Goal: Task Accomplishment & Management: Manage account settings

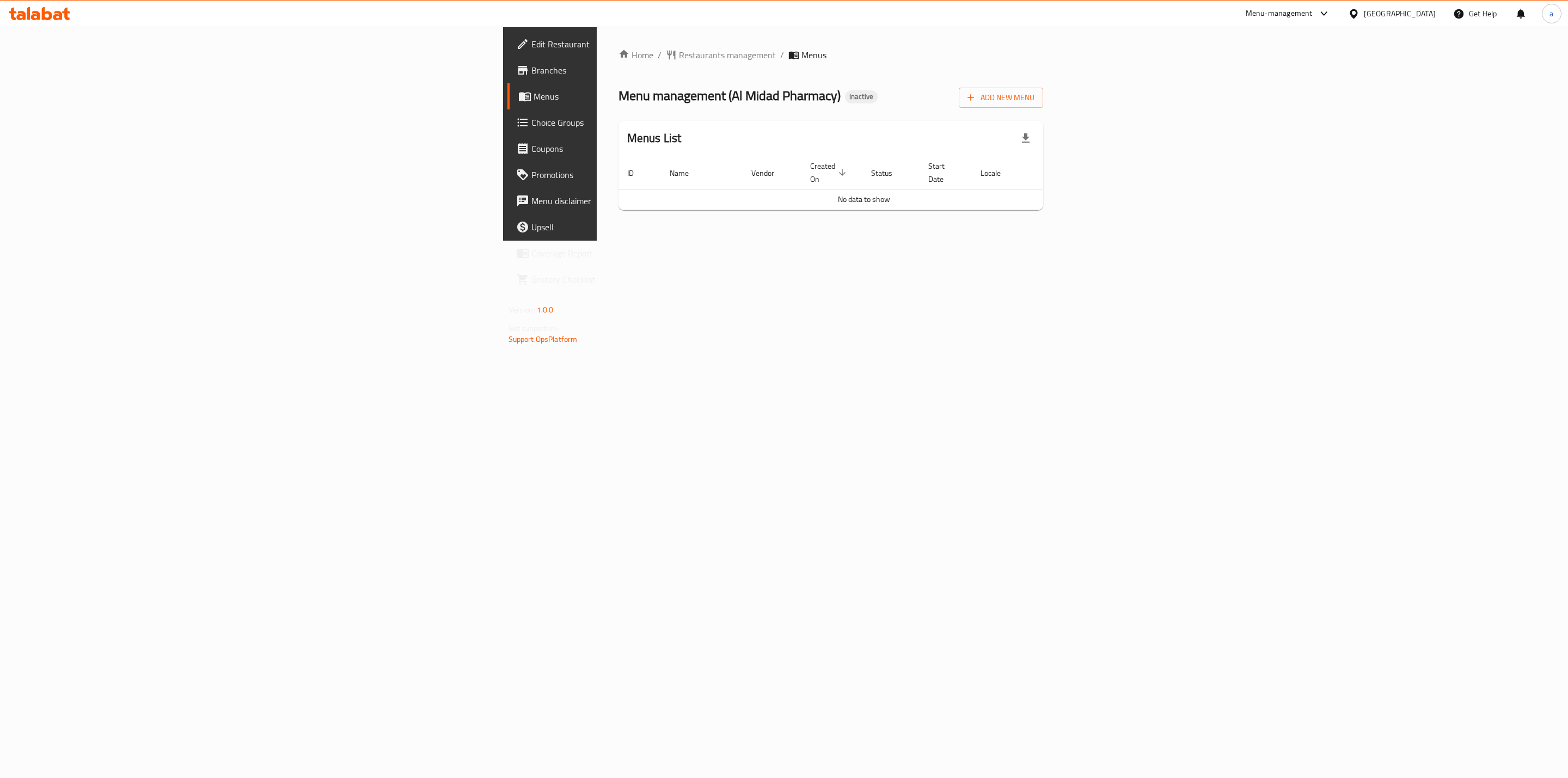
click at [947, 241] on div "Home / Restaurants management / Menus Menu management ( Al Midad Pharmacy ) Ina…" at bounding box center [830, 133] width 468 height 214
click at [1034, 103] on span "Add New Menu" at bounding box center [1001, 97] width 67 height 13
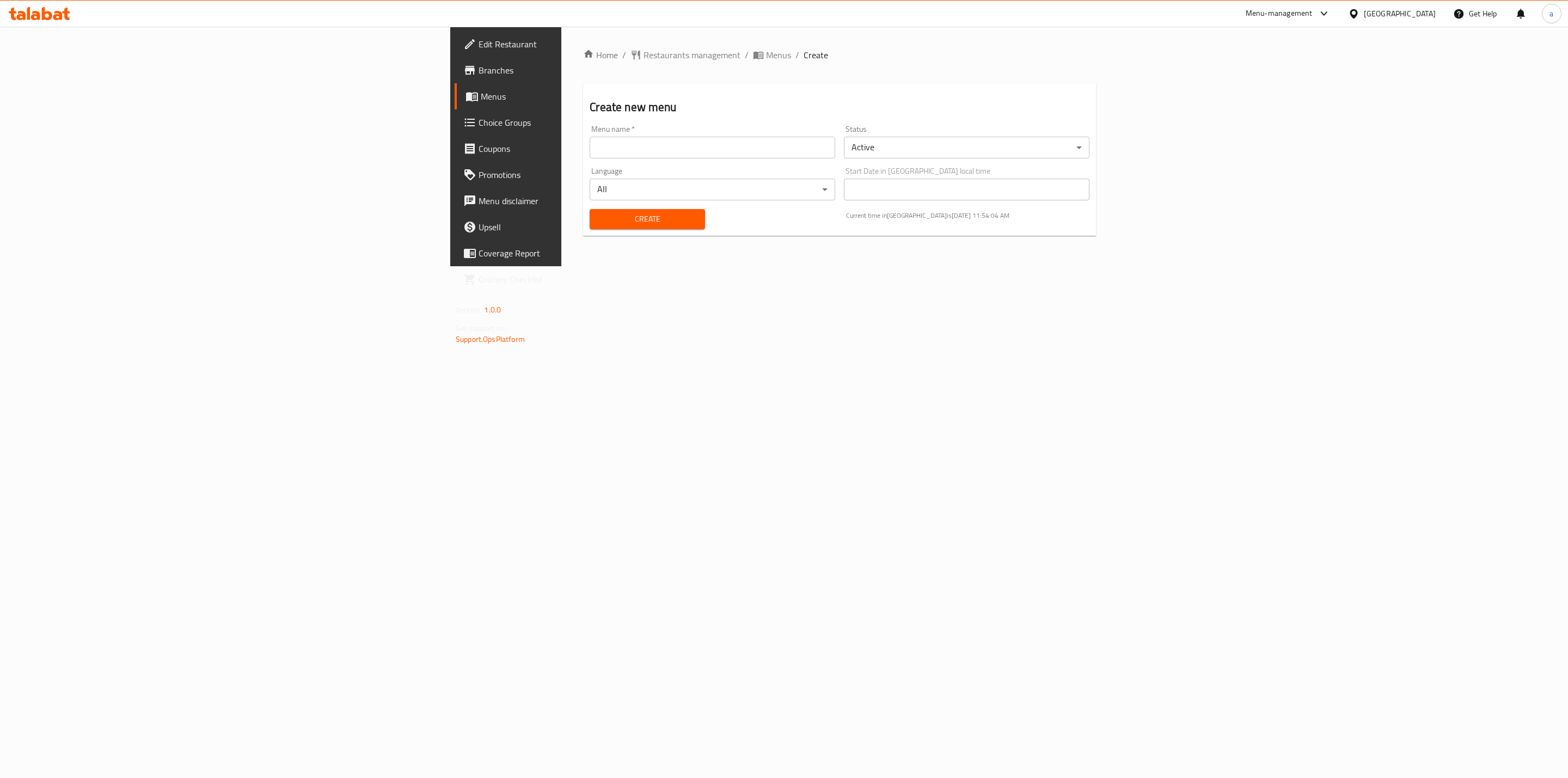
click at [590, 154] on input "text" at bounding box center [713, 147] width 246 height 22
click at [590, 152] on input "[DATE]" at bounding box center [713, 147] width 246 height 22
click at [590, 139] on input "[DATE]" at bounding box center [713, 147] width 246 height 22
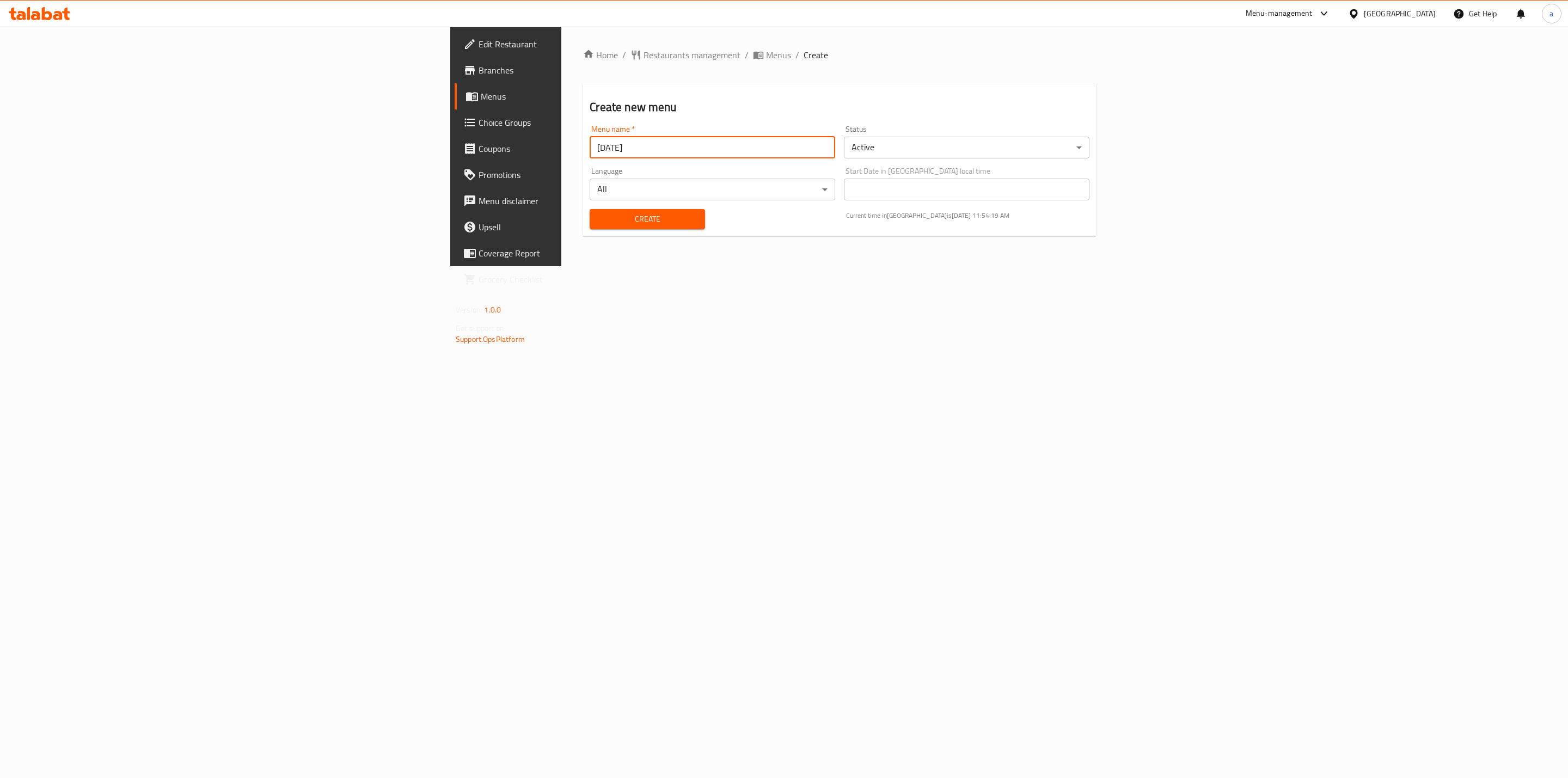
drag, startPoint x: 316, startPoint y: 150, endPoint x: 306, endPoint y: 152, distance: 10.2
click at [590, 152] on input "[DATE]" at bounding box center [713, 147] width 246 height 22
paste input "11"
click at [590, 150] on input "119/11/2025" at bounding box center [713, 147] width 246 height 22
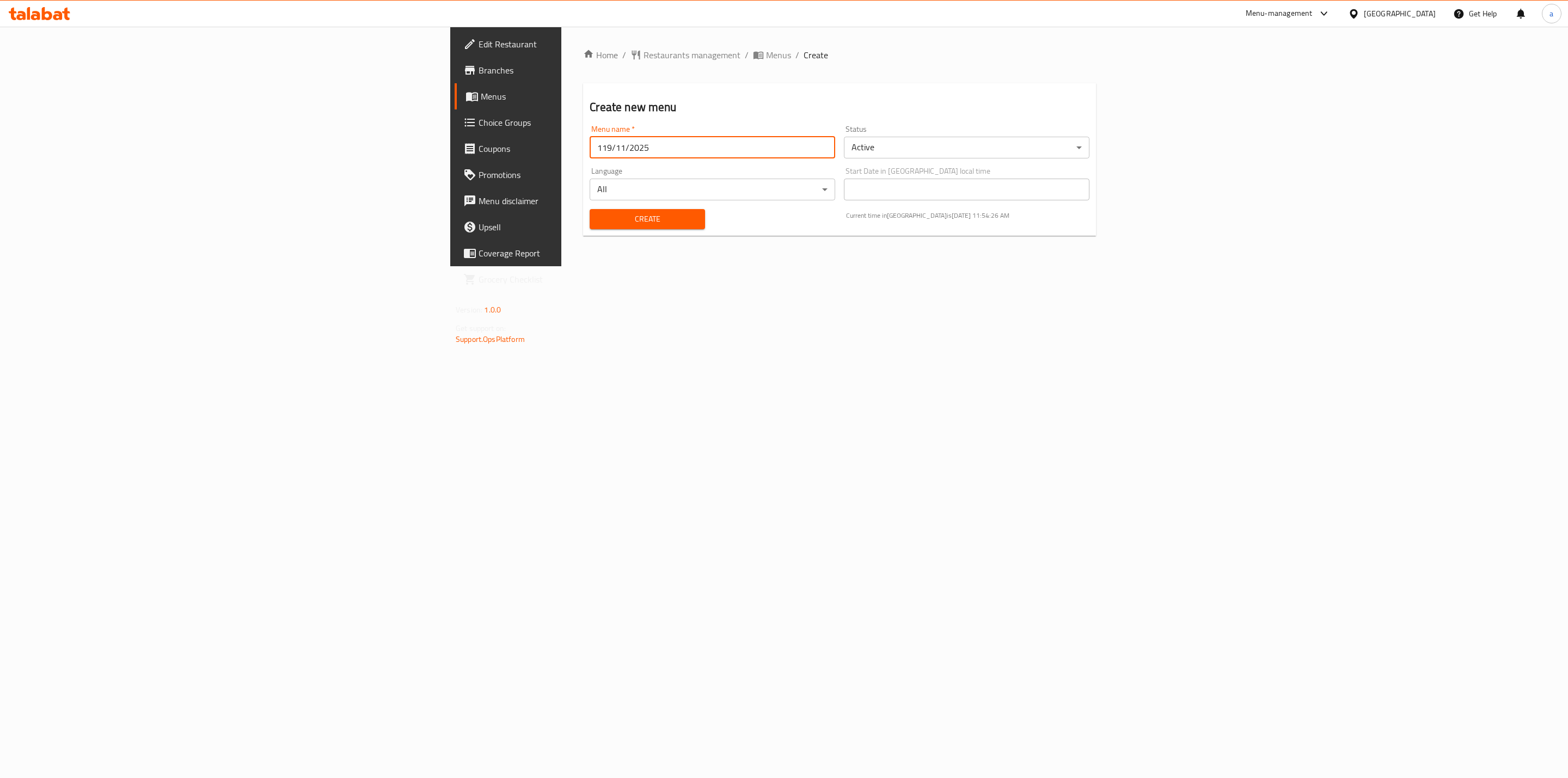
click at [590, 152] on input "119/11/2025" at bounding box center [713, 147] width 246 height 22
drag, startPoint x: 306, startPoint y: 152, endPoint x: 289, endPoint y: 152, distance: 17.0
click at [590, 152] on input "119/11/2025" at bounding box center [713, 147] width 246 height 22
click at [590, 150] on input "[DATE]" at bounding box center [713, 147] width 246 height 22
type input "[DATE]"
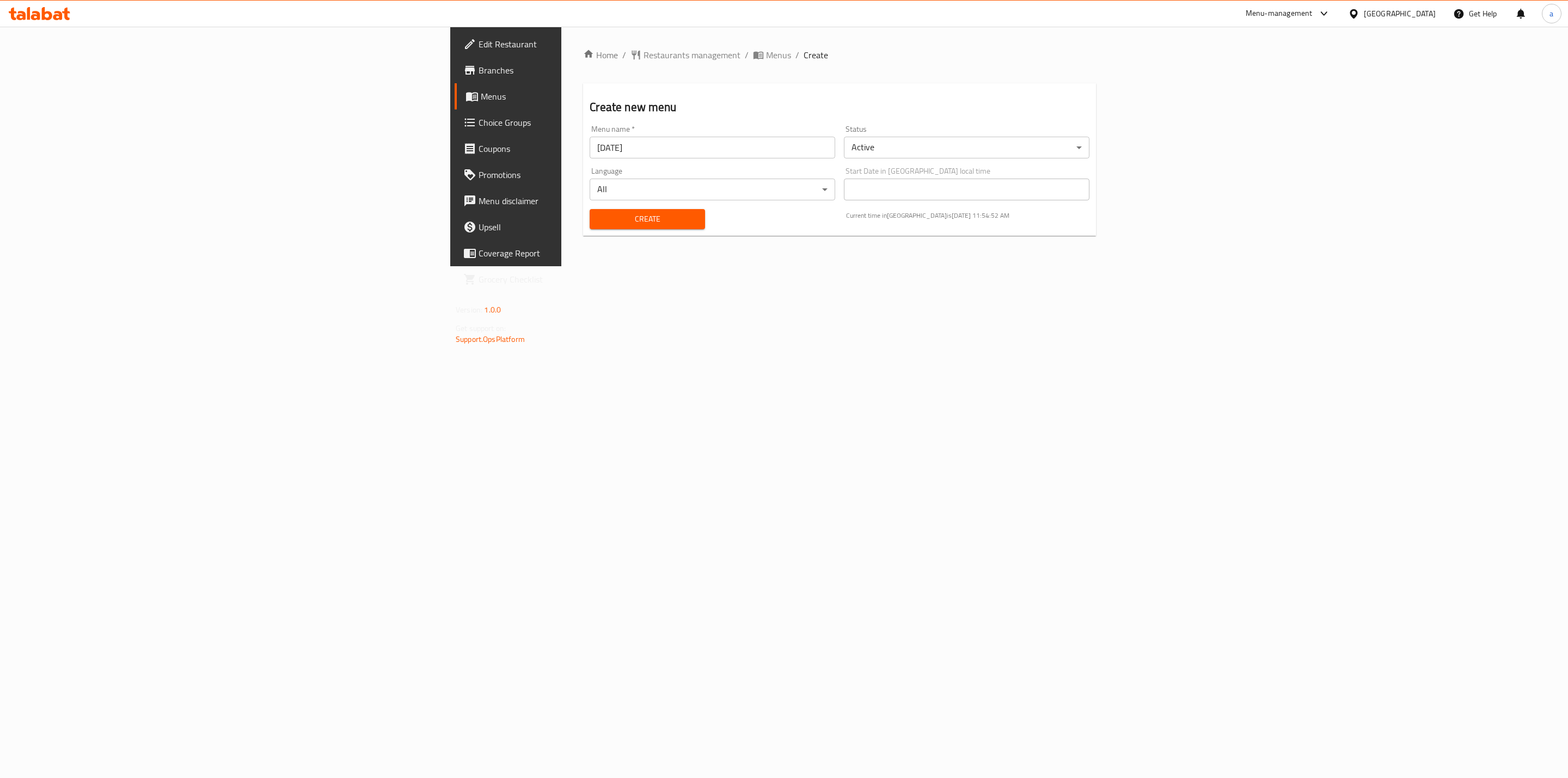
click at [882, 266] on div "Home / Restaurants management / Menus / Create Create new menu Menu name   * [D…" at bounding box center [839, 147] width 556 height 240
click at [590, 227] on button "Create" at bounding box center [647, 219] width 115 height 20
click at [480, 98] on span "Menus" at bounding box center [591, 96] width 223 height 13
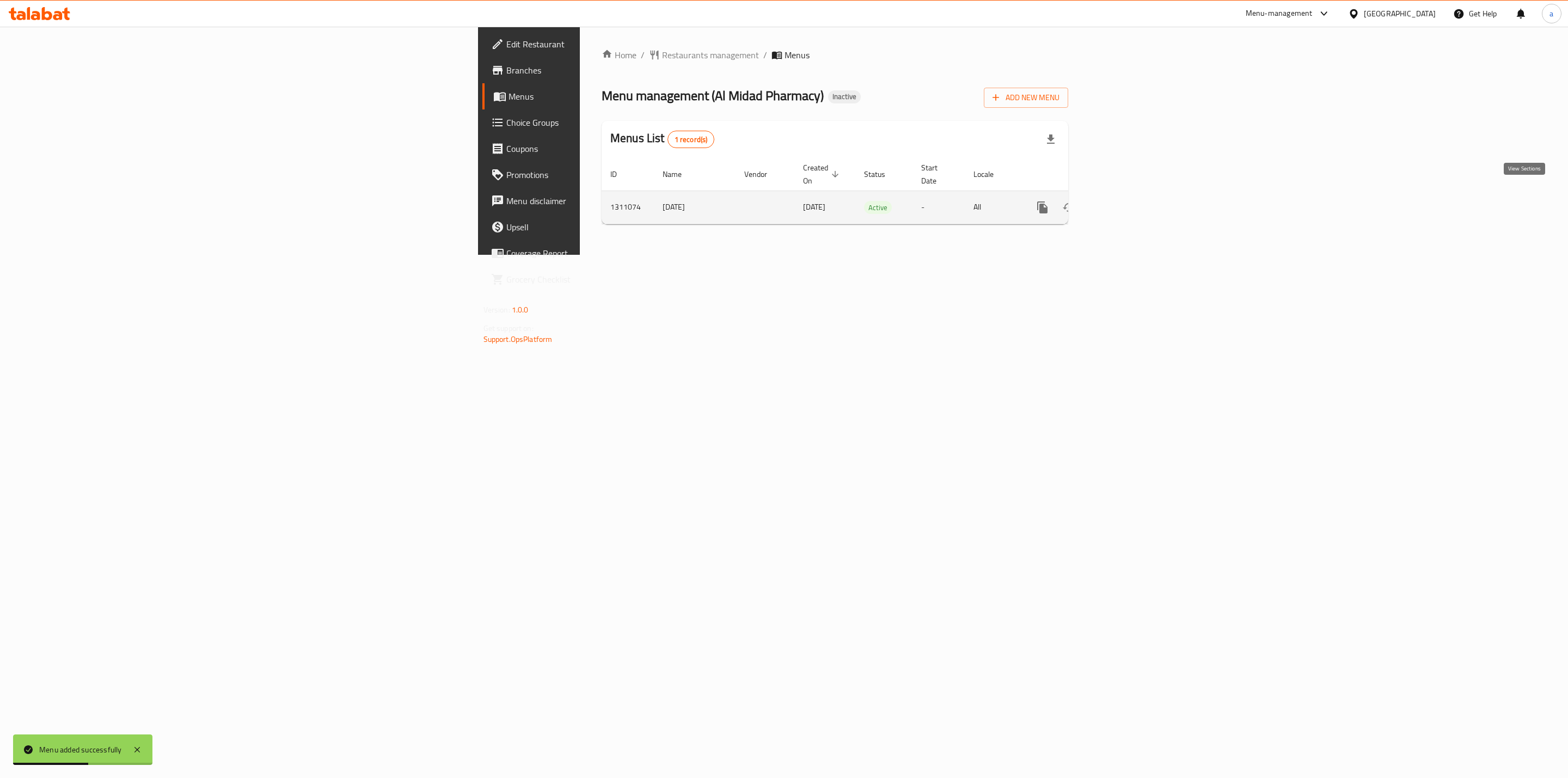
click at [1126, 202] on icon "enhanced table" at bounding box center [1121, 207] width 10 height 10
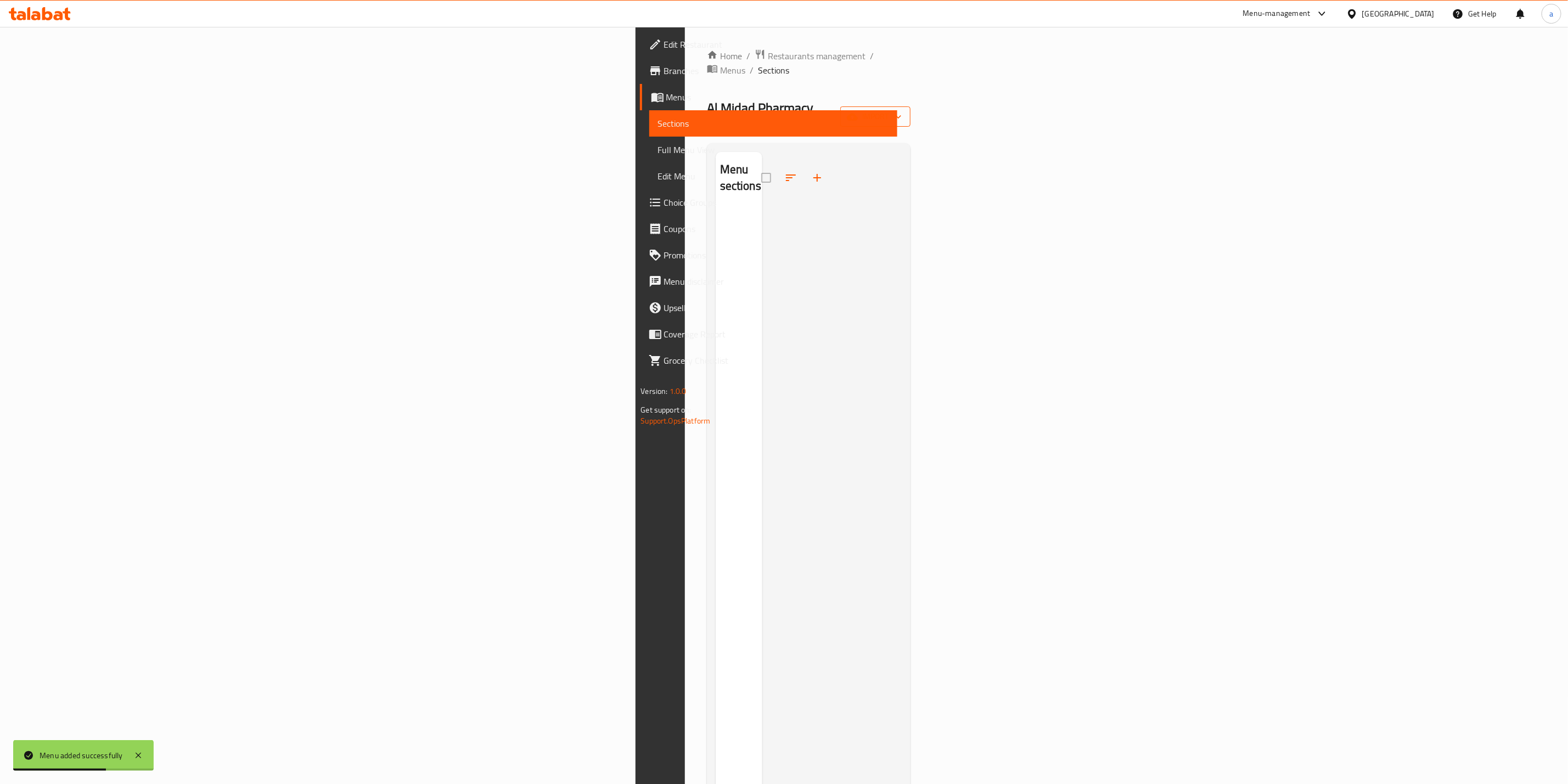
click at [902, 110] on span "import" at bounding box center [876, 116] width 53 height 14
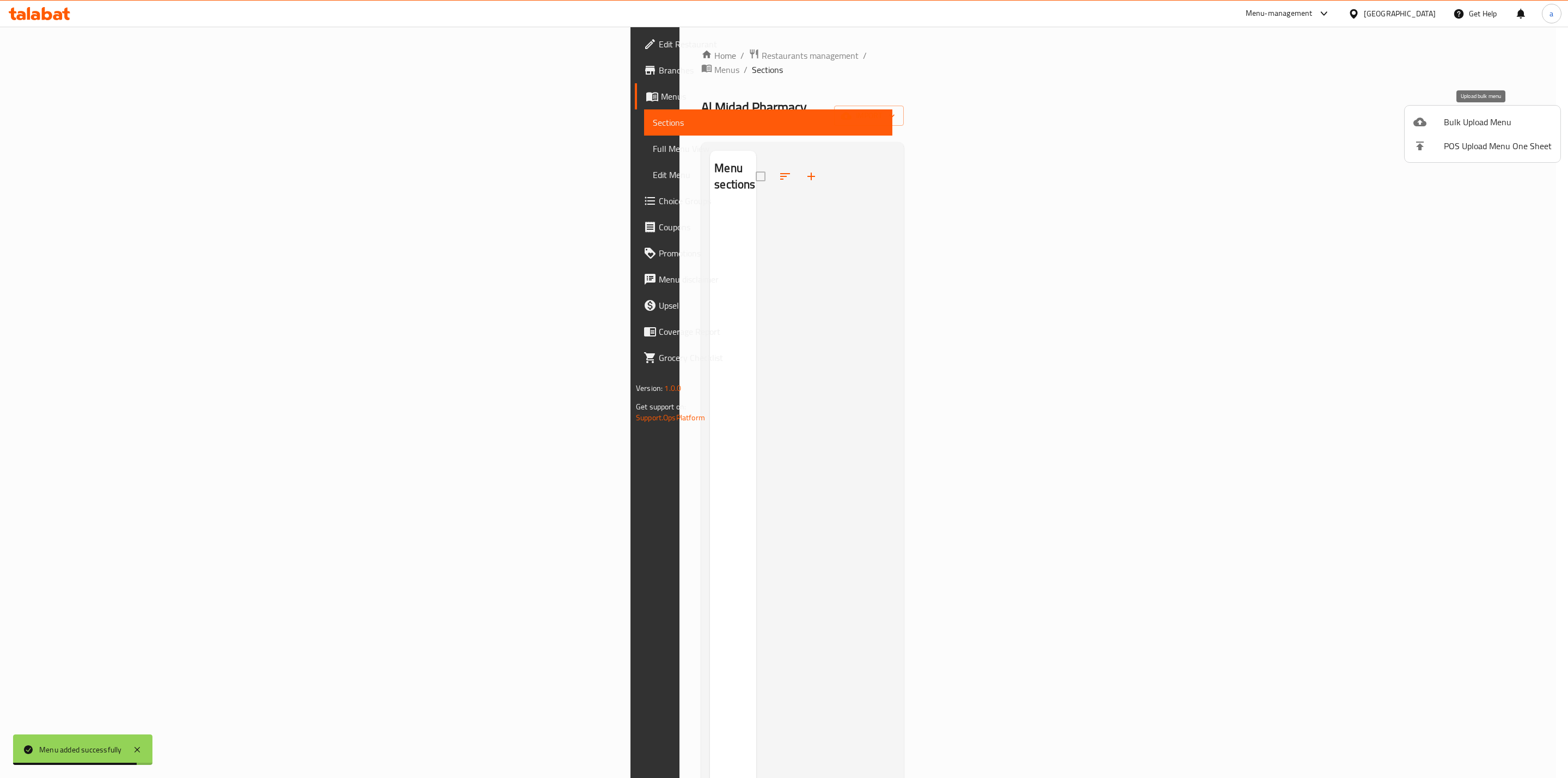
click at [1480, 128] on span "Bulk Upload Menu" at bounding box center [1498, 121] width 108 height 13
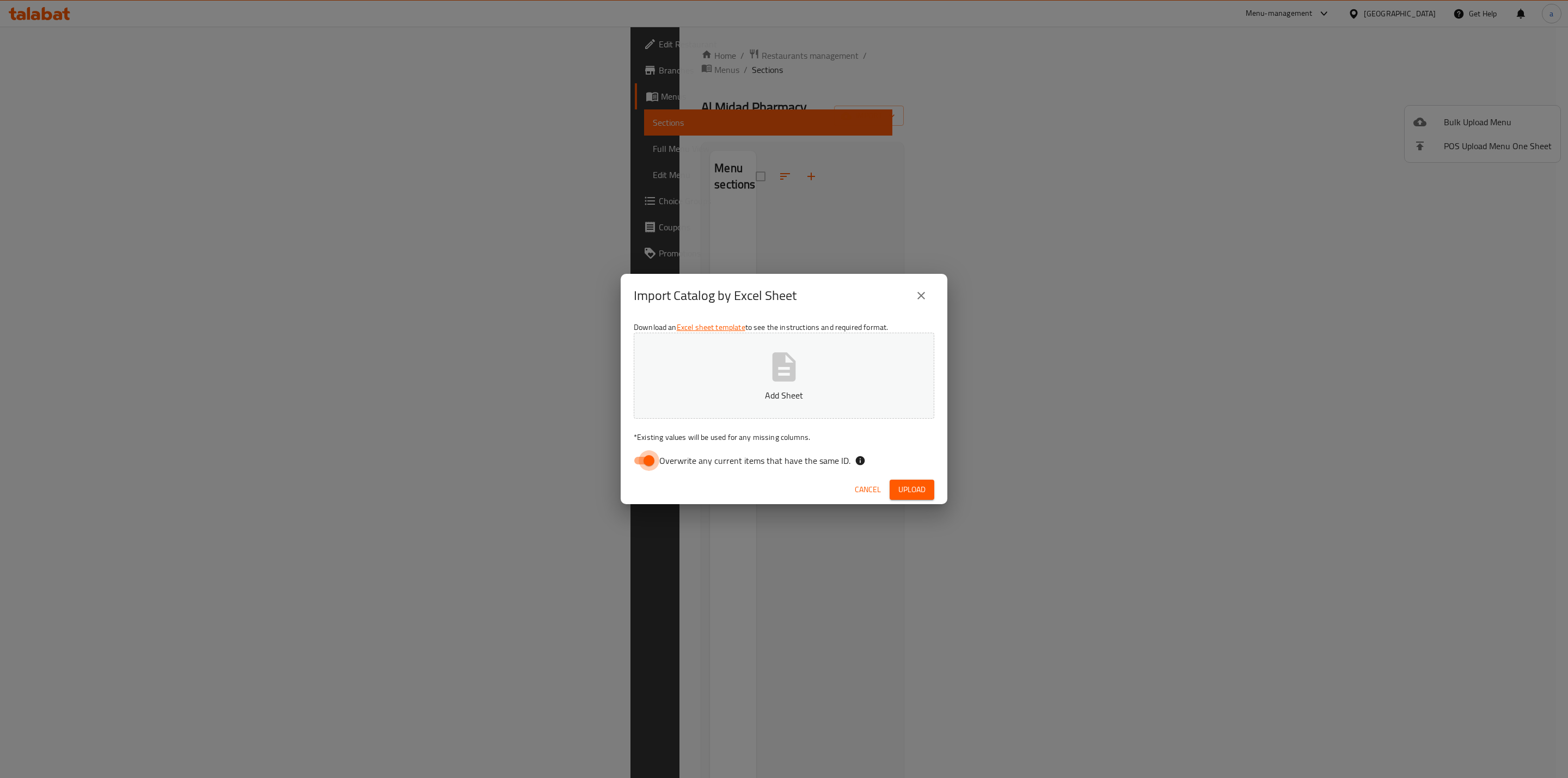
click at [654, 462] on input "Overwrite any current items that have the same ID." at bounding box center [648, 461] width 62 height 21
checkbox input "false"
click at [835, 404] on button "Add Sheet" at bounding box center [783, 376] width 301 height 86
click at [928, 492] on button "Upload" at bounding box center [912, 489] width 45 height 20
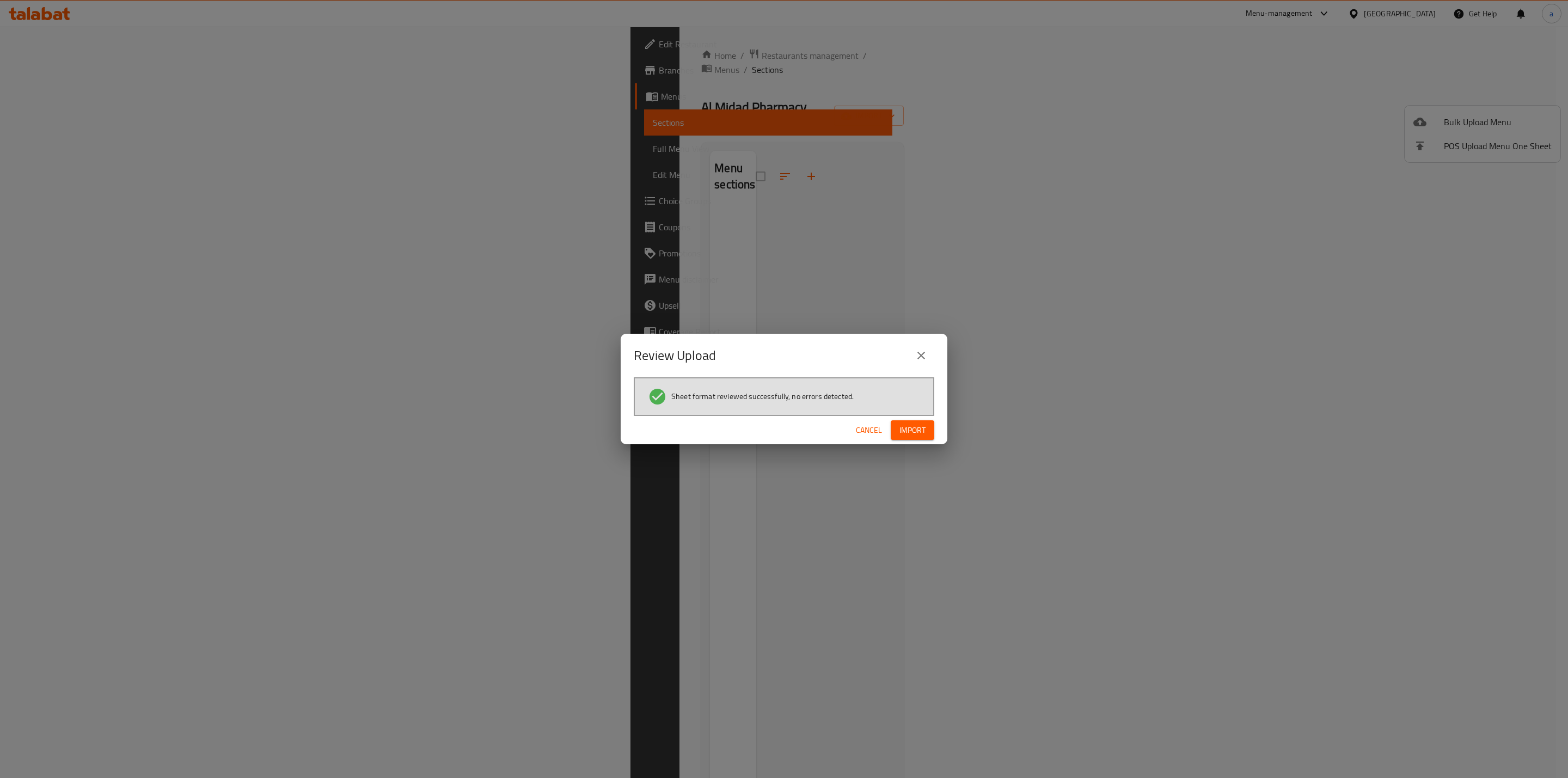
click at [902, 438] on button "Import" at bounding box center [912, 430] width 43 height 20
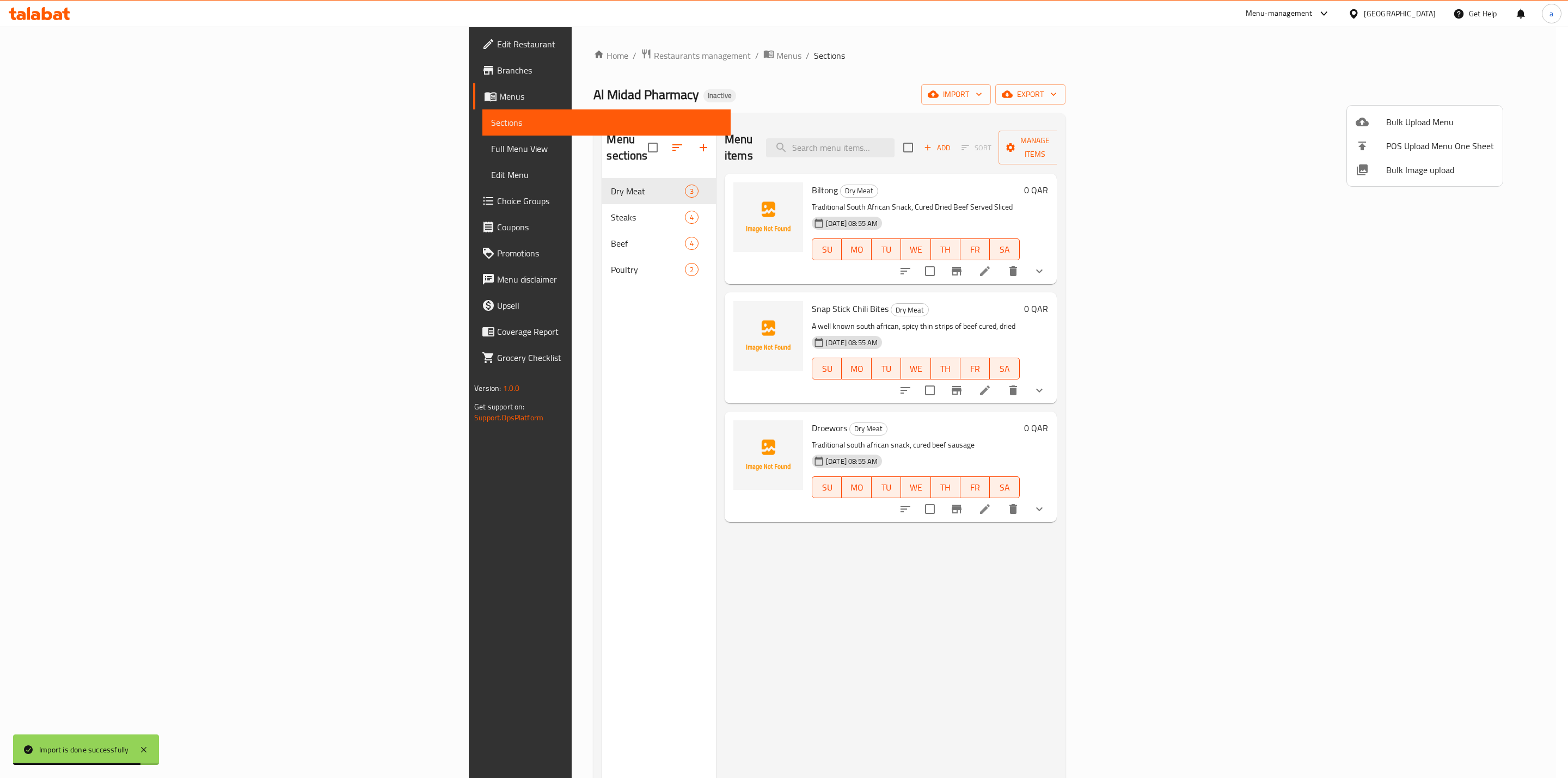
click at [98, 148] on div at bounding box center [784, 389] width 1568 height 778
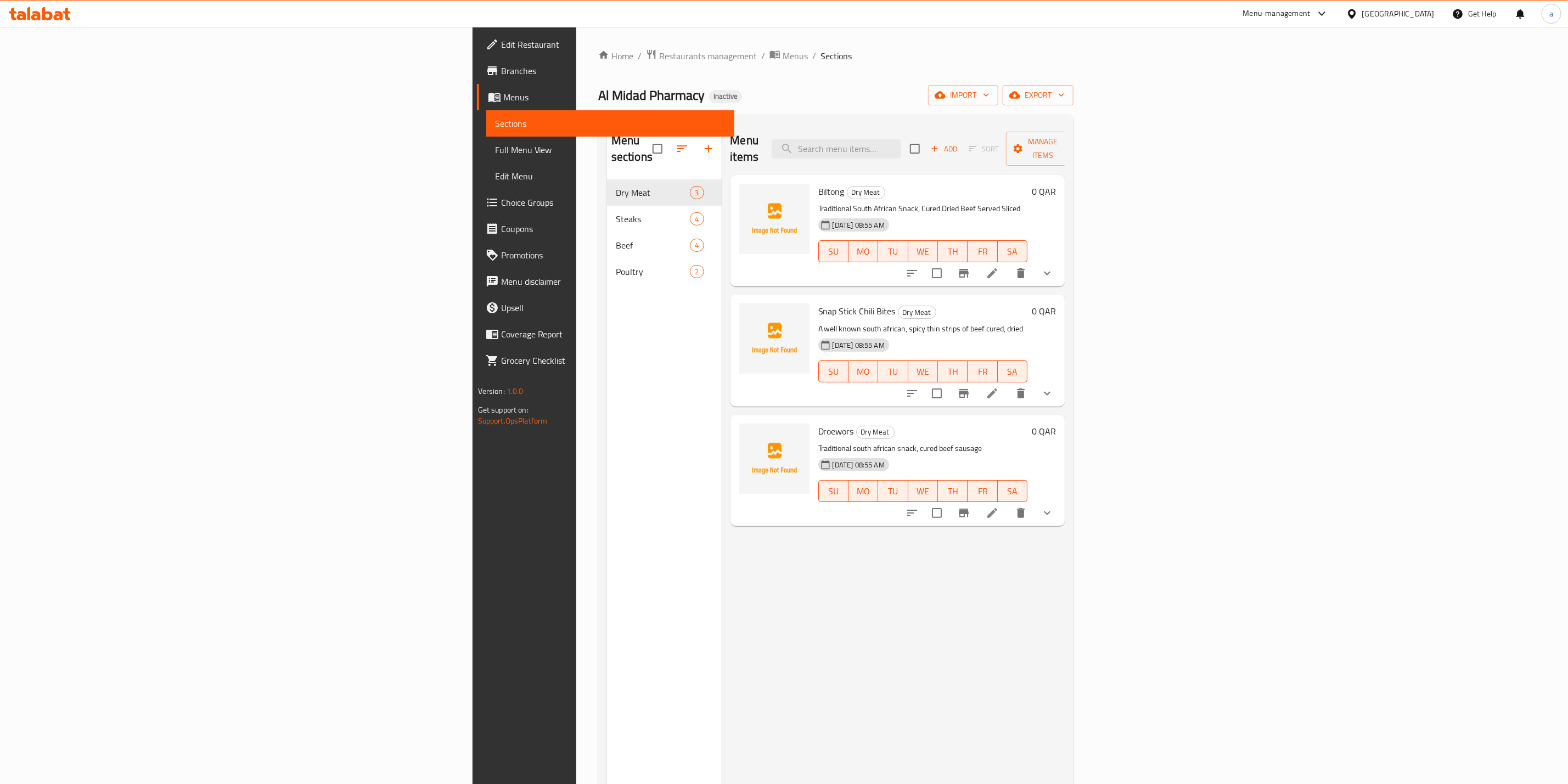
click at [495, 155] on span "Full Menu View" at bounding box center [610, 150] width 230 height 13
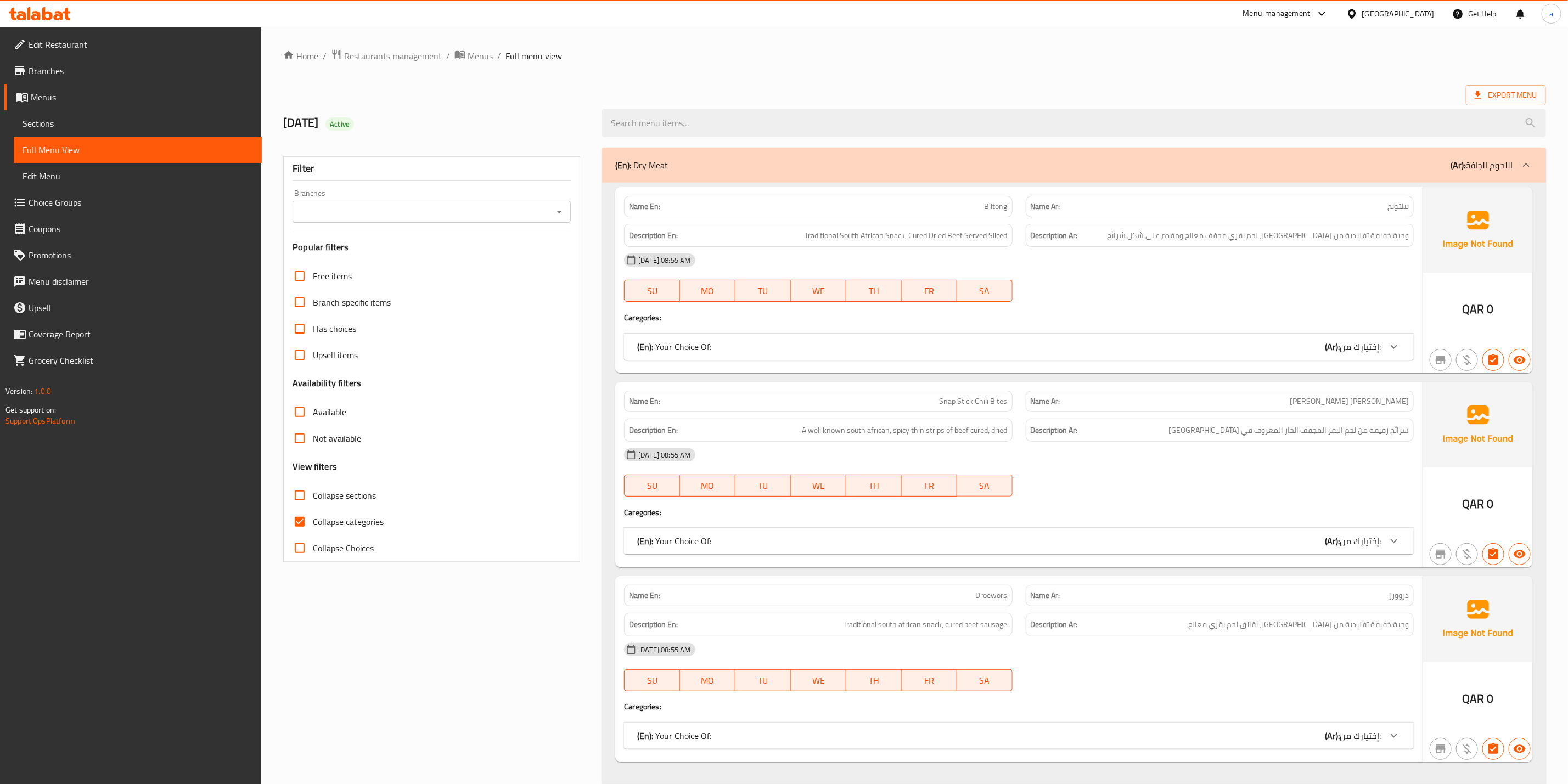
click at [323, 525] on span "Collapse categories" at bounding box center [348, 521] width 71 height 13
click at [313, 525] on input "Collapse categories" at bounding box center [299, 521] width 26 height 26
checkbox input "false"
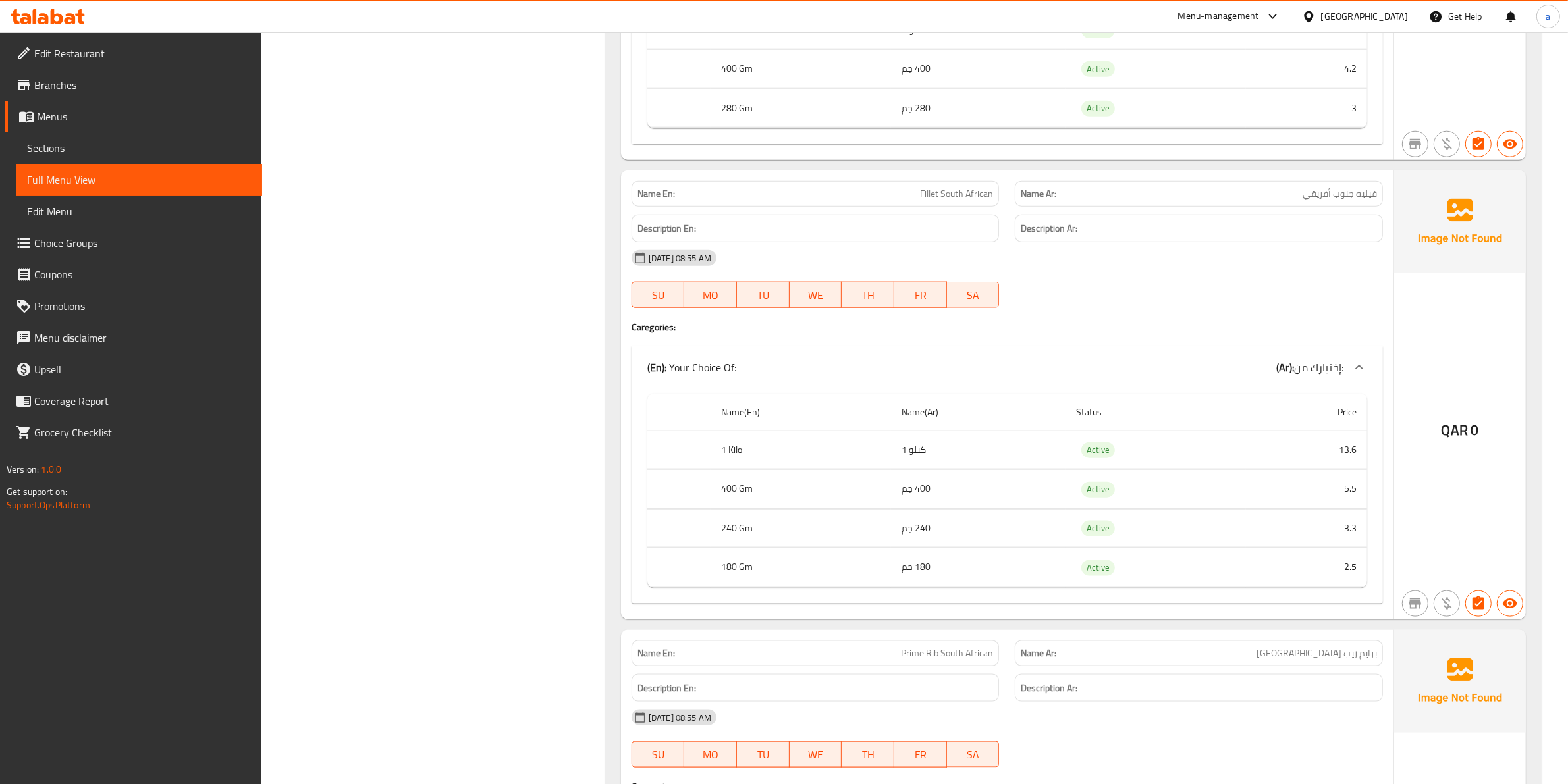
scroll to position [1892, 0]
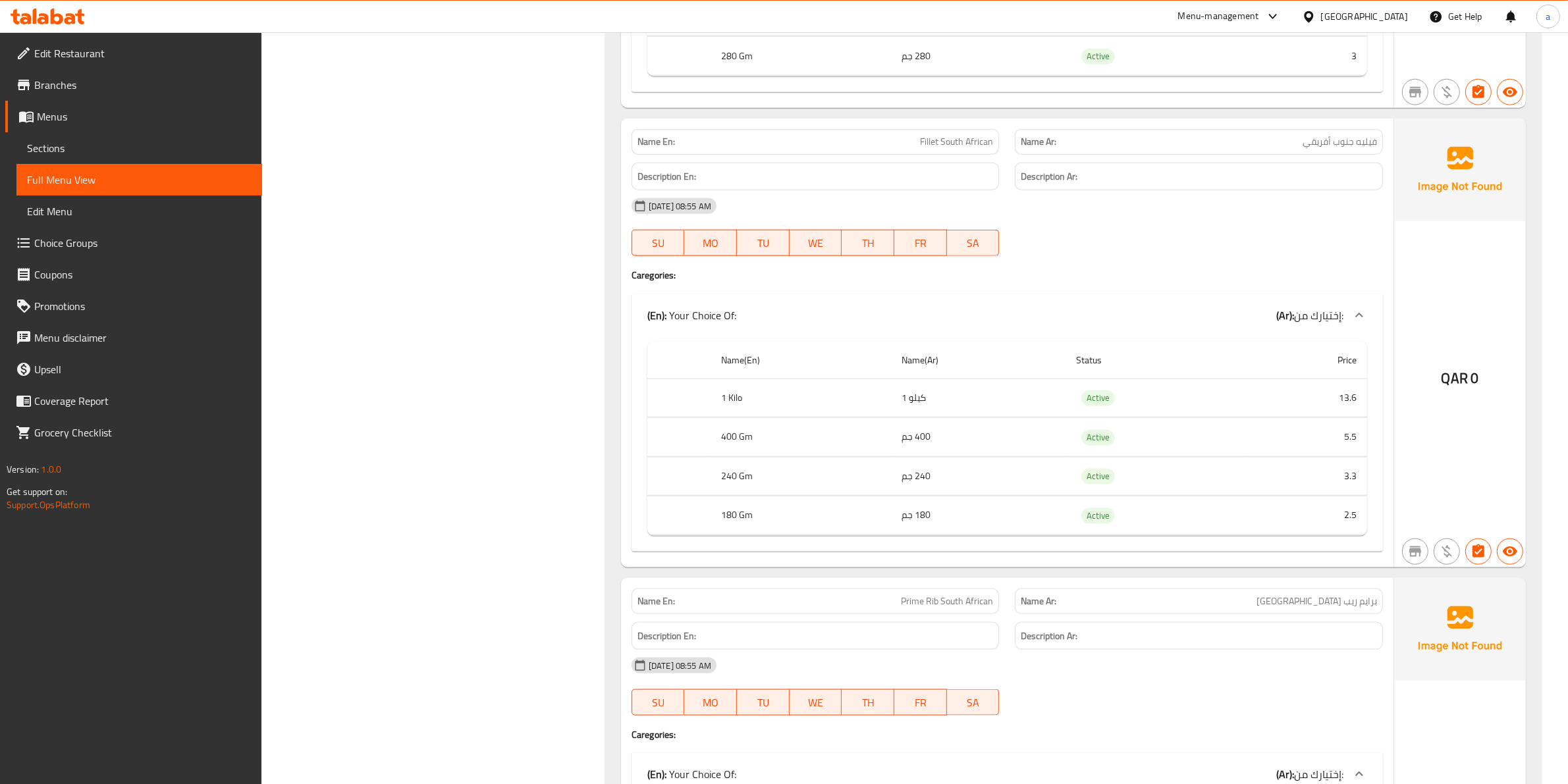
click at [794, 532] on th "180 Gm" at bounding box center [801, 516] width 180 height 39
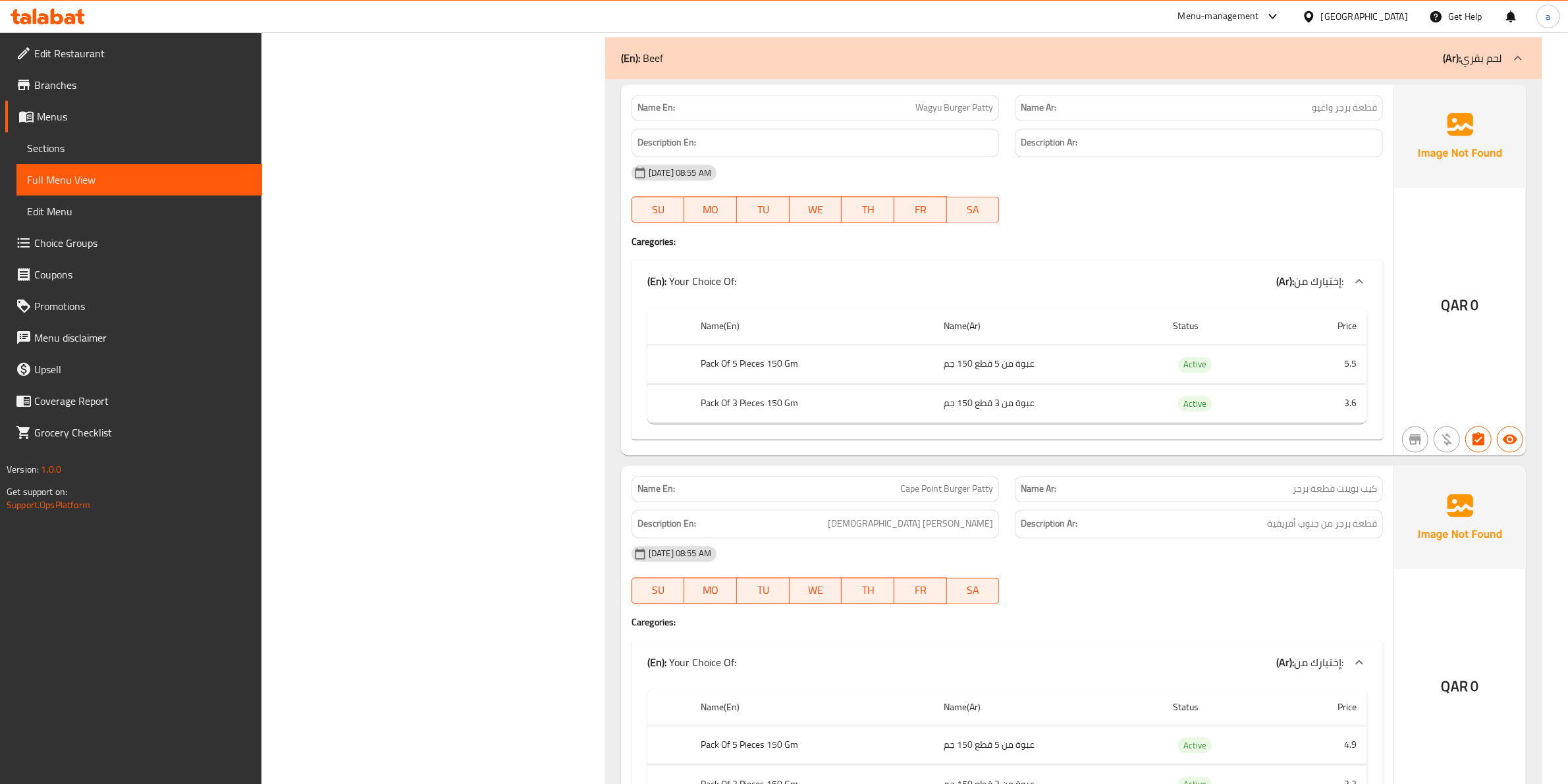
scroll to position [3456, 0]
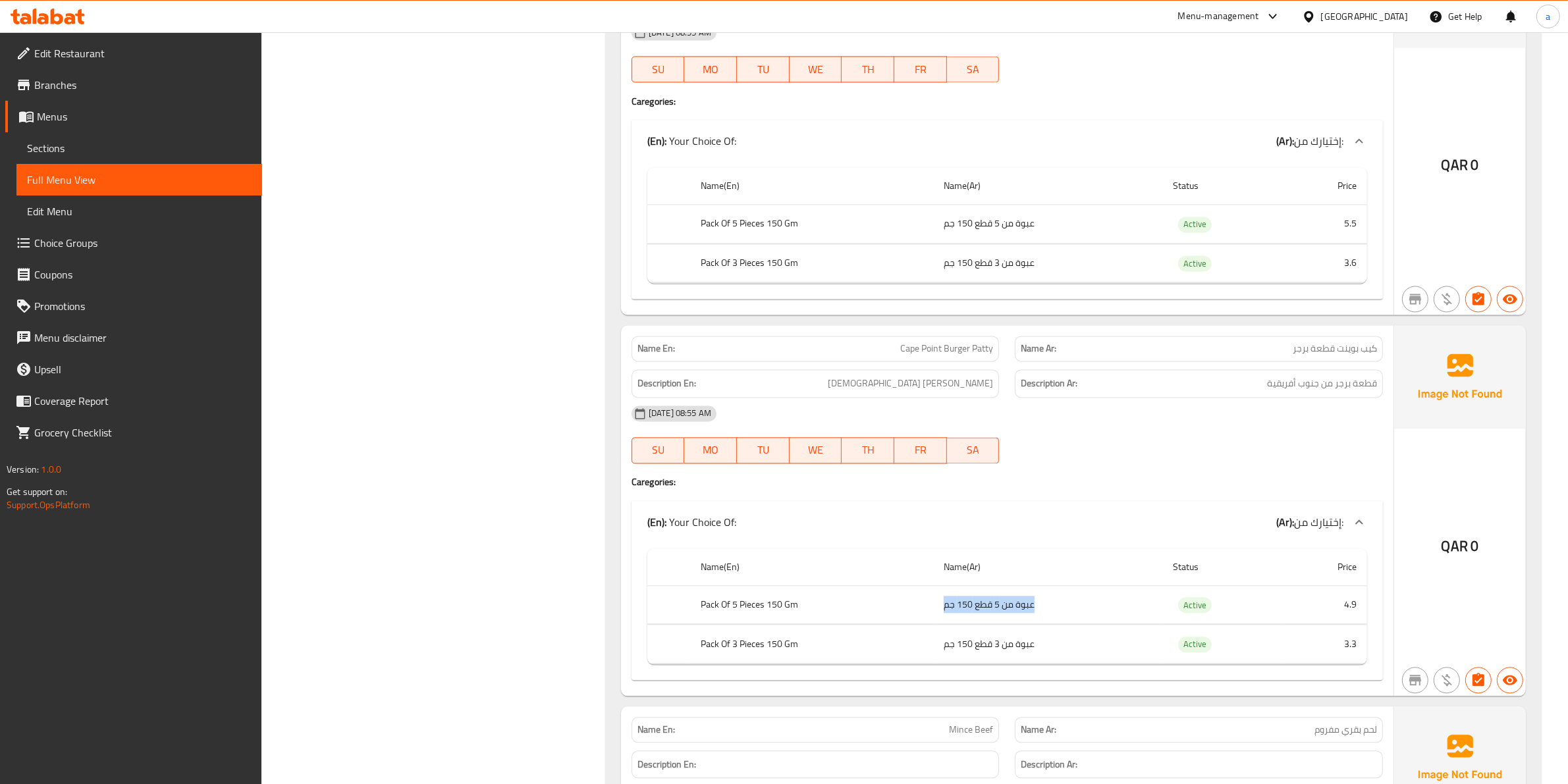
drag, startPoint x: 1049, startPoint y: 634, endPoint x: 937, endPoint y: 632, distance: 112.0
click at [937, 624] on td "عبوة من 5 قطع 150 جم" at bounding box center [1047, 605] width 229 height 39
drag, startPoint x: 1376, startPoint y: 636, endPoint x: 1330, endPoint y: 626, distance: 47.1
click at [1330, 626] on div "Name(En) Name(Ar) Status Price Pack Of 5 Pieces 150 Gm عبوة من 5 قطع 150 جم Act…" at bounding box center [1008, 611] width 752 height 137
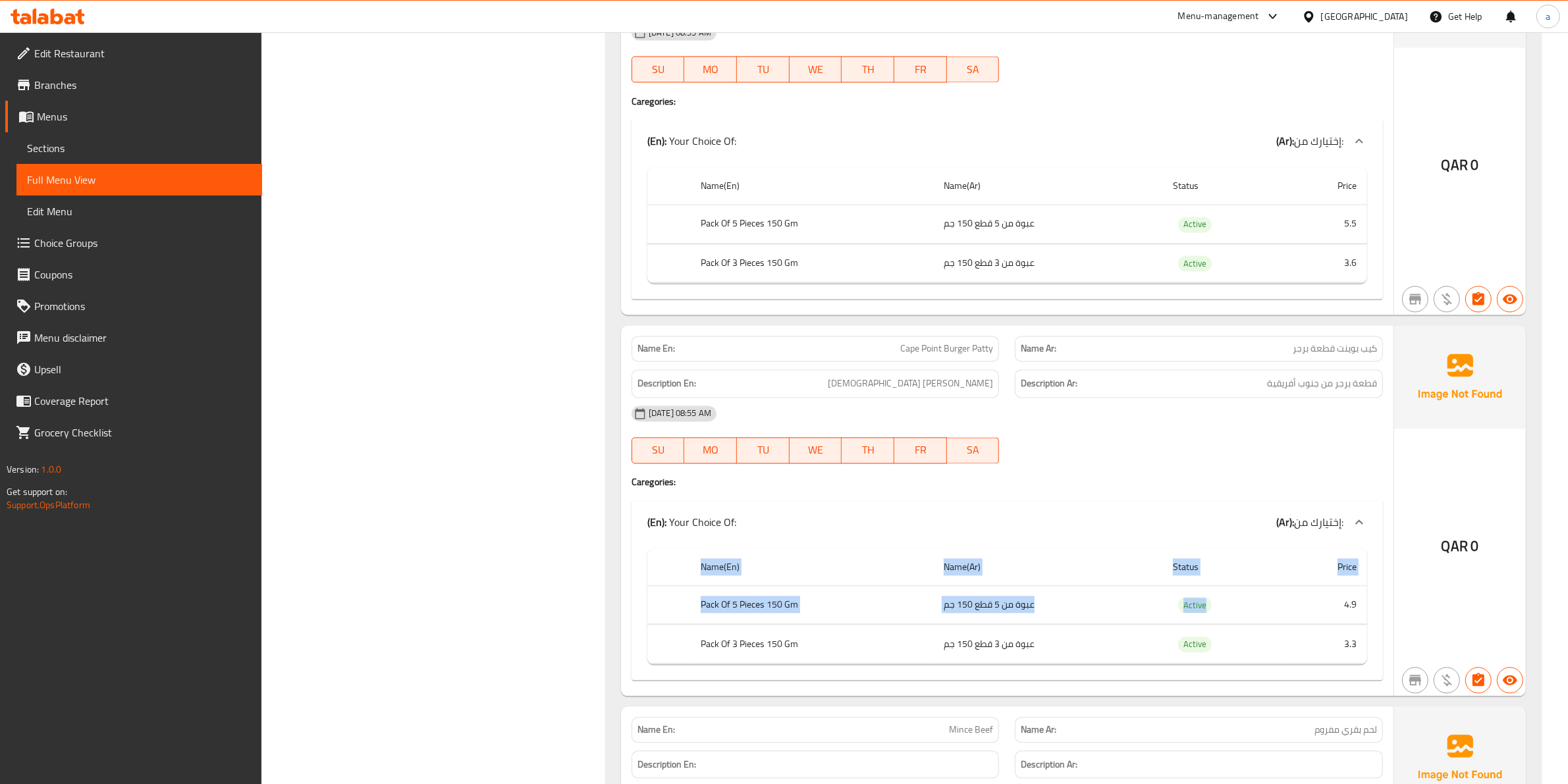
click at [1342, 624] on td "4.9" at bounding box center [1326, 605] width 83 height 39
drag, startPoint x: 798, startPoint y: 624, endPoint x: 768, endPoint y: 634, distance: 31.6
click at [768, 624] on th "Pack Of 5 Pieces 150 Gm" at bounding box center [811, 605] width 242 height 39
drag, startPoint x: 831, startPoint y: 624, endPoint x: 769, endPoint y: 629, distance: 62.2
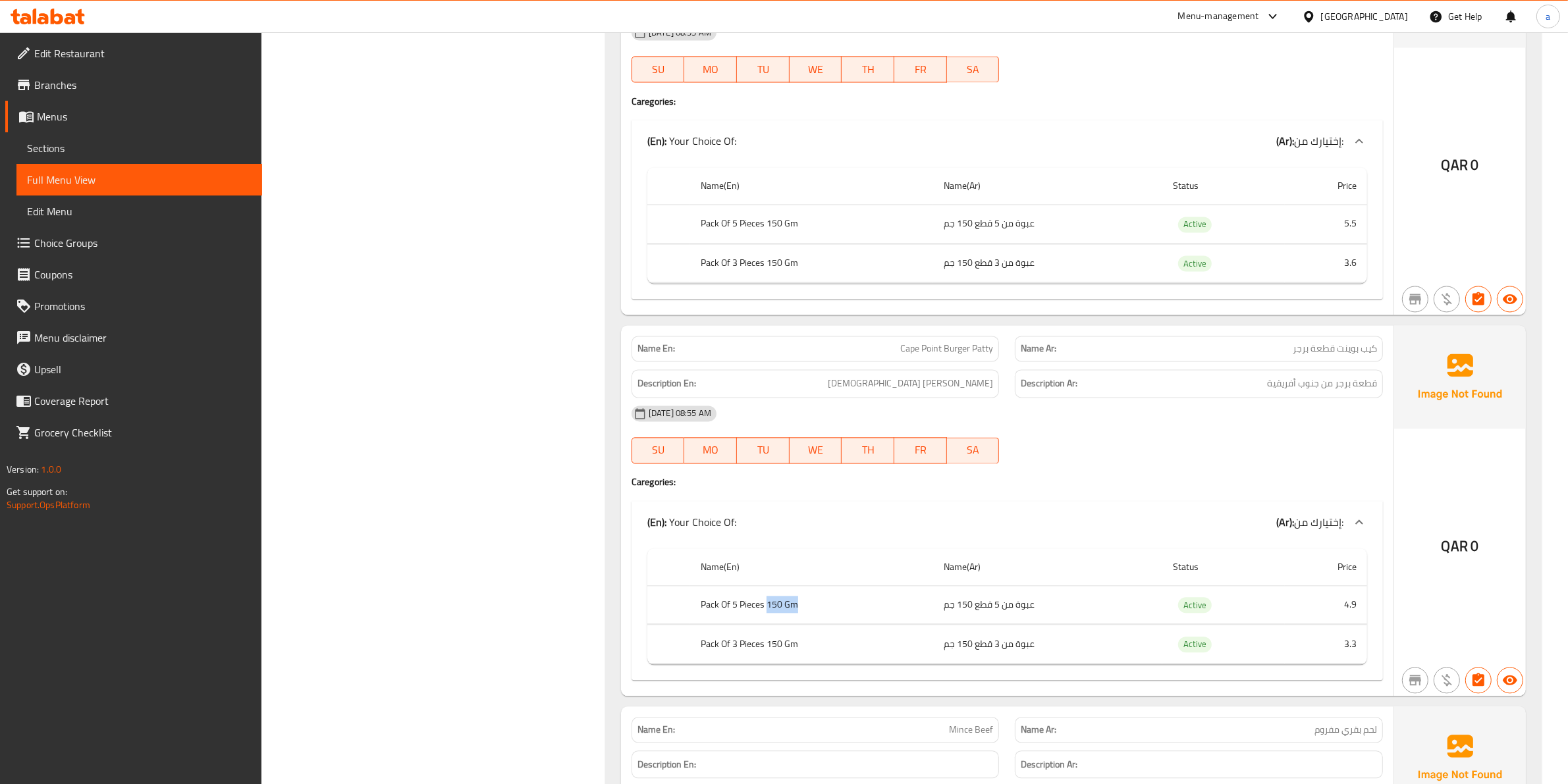
click at [769, 624] on th "Pack Of 5 Pieces 150 Gm" at bounding box center [811, 605] width 242 height 39
click at [774, 624] on th "Pack Of 5 Pieces 150 Gm" at bounding box center [811, 605] width 242 height 39
drag, startPoint x: 817, startPoint y: 670, endPoint x: 769, endPoint y: 663, distance: 48.5
click at [769, 663] on th "Pack Of 3 Pieces 150 Gm" at bounding box center [811, 644] width 242 height 39
click at [814, 624] on th "Pack Of 5 Pieces 150 Gm" at bounding box center [811, 605] width 242 height 39
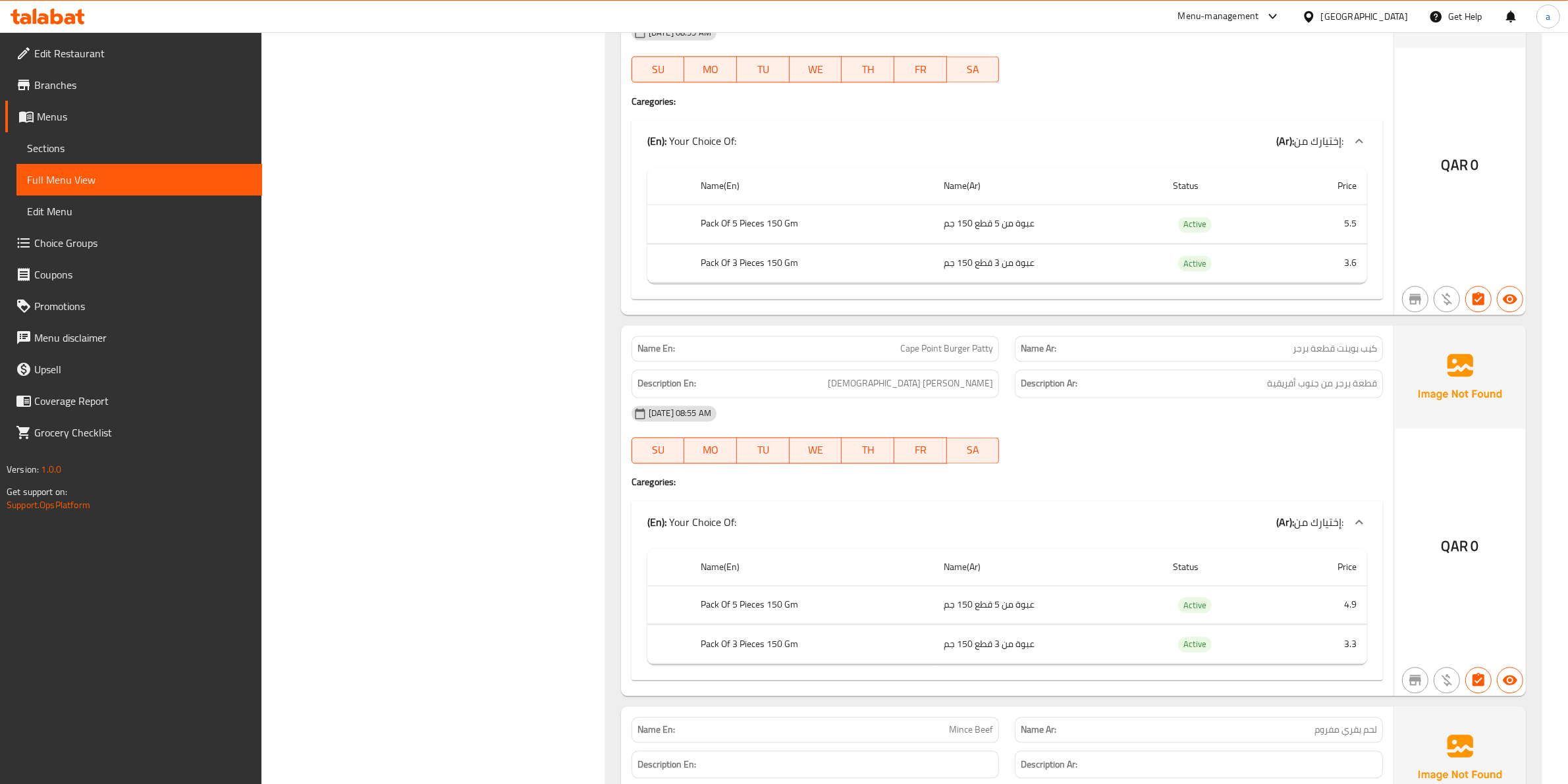
click at [89, 150] on span "Sections" at bounding box center [140, 148] width 225 height 15
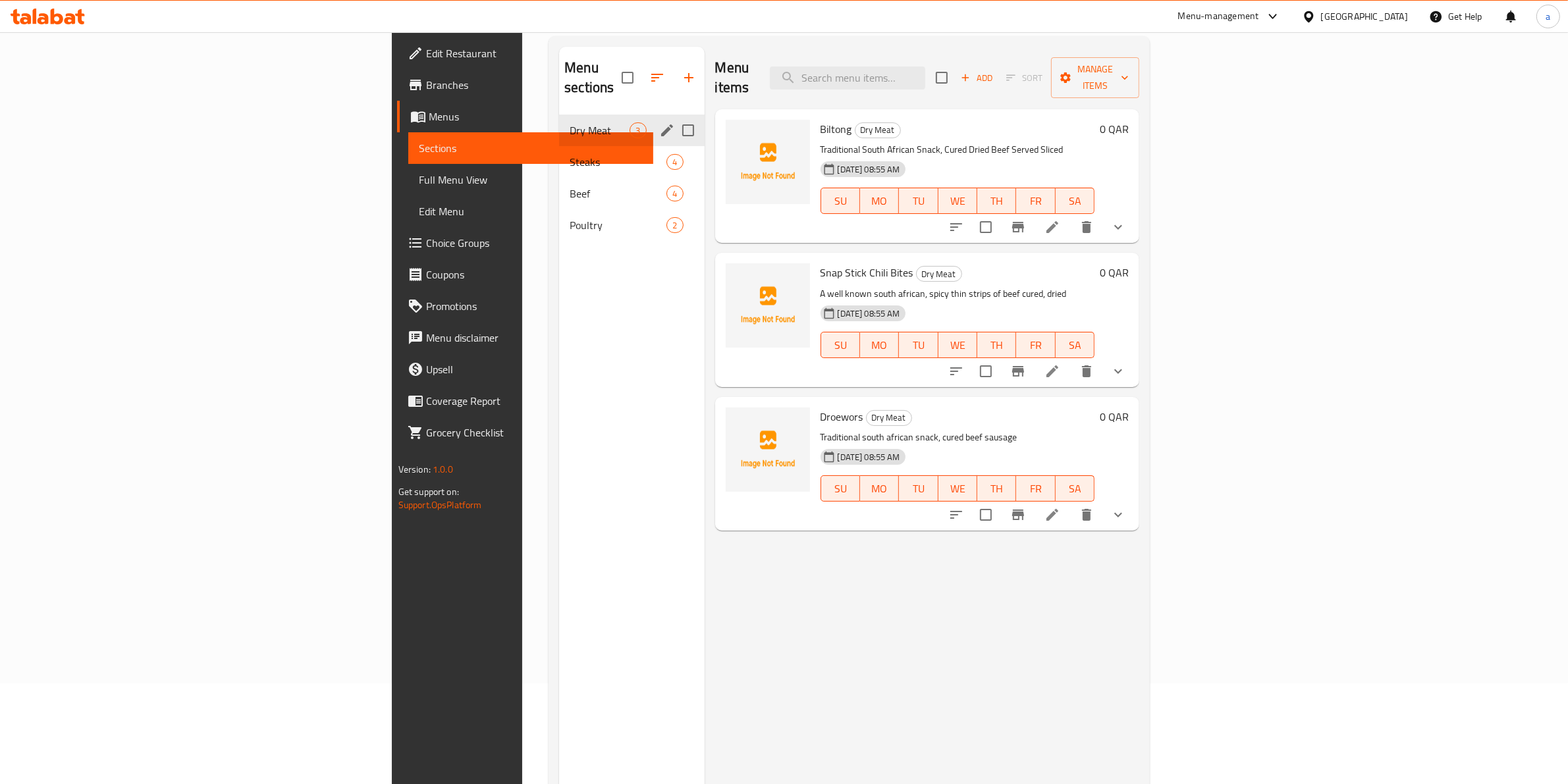
scroll to position [21, 0]
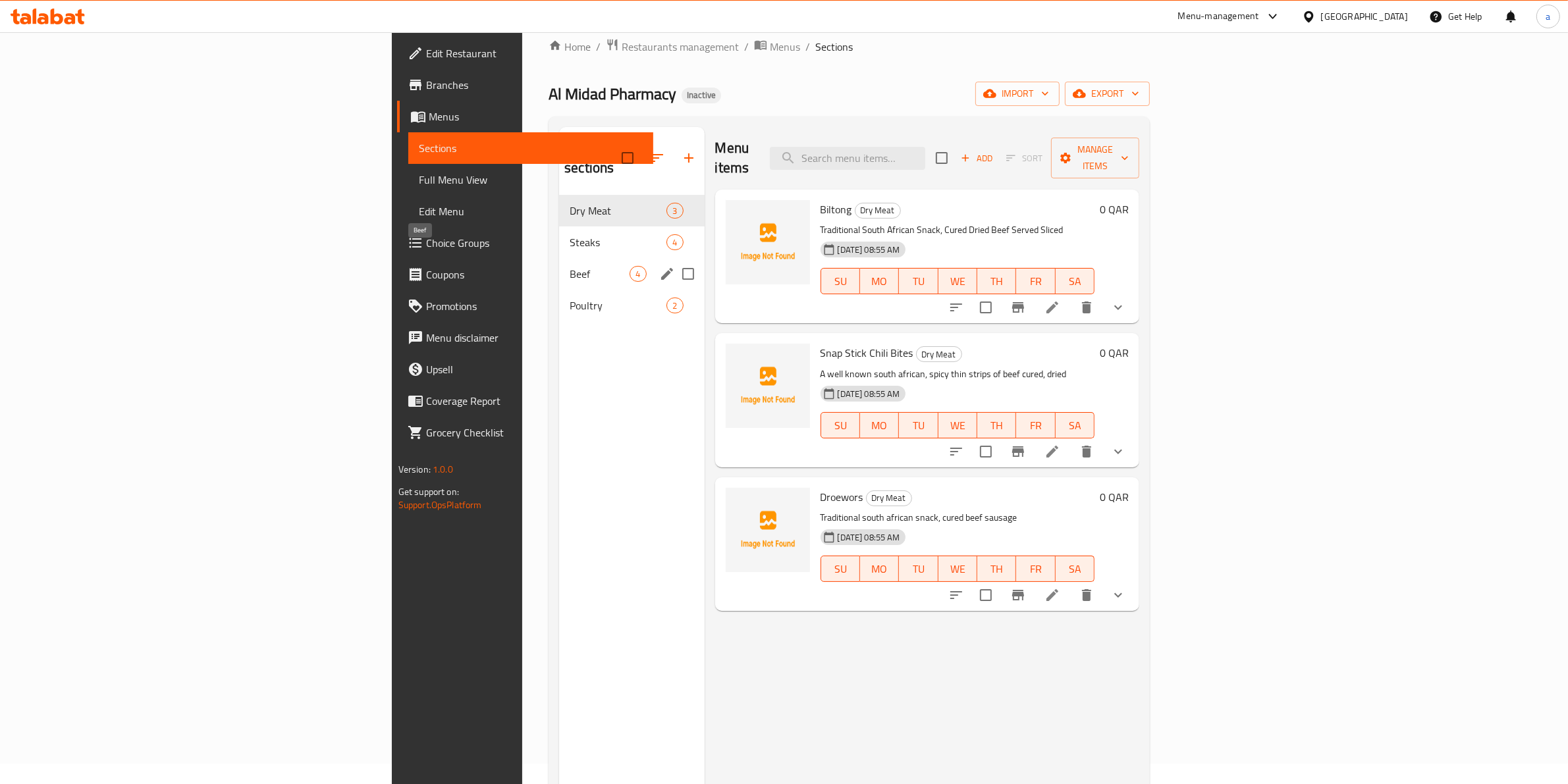
click at [570, 266] on span "Beef" at bounding box center [599, 273] width 60 height 15
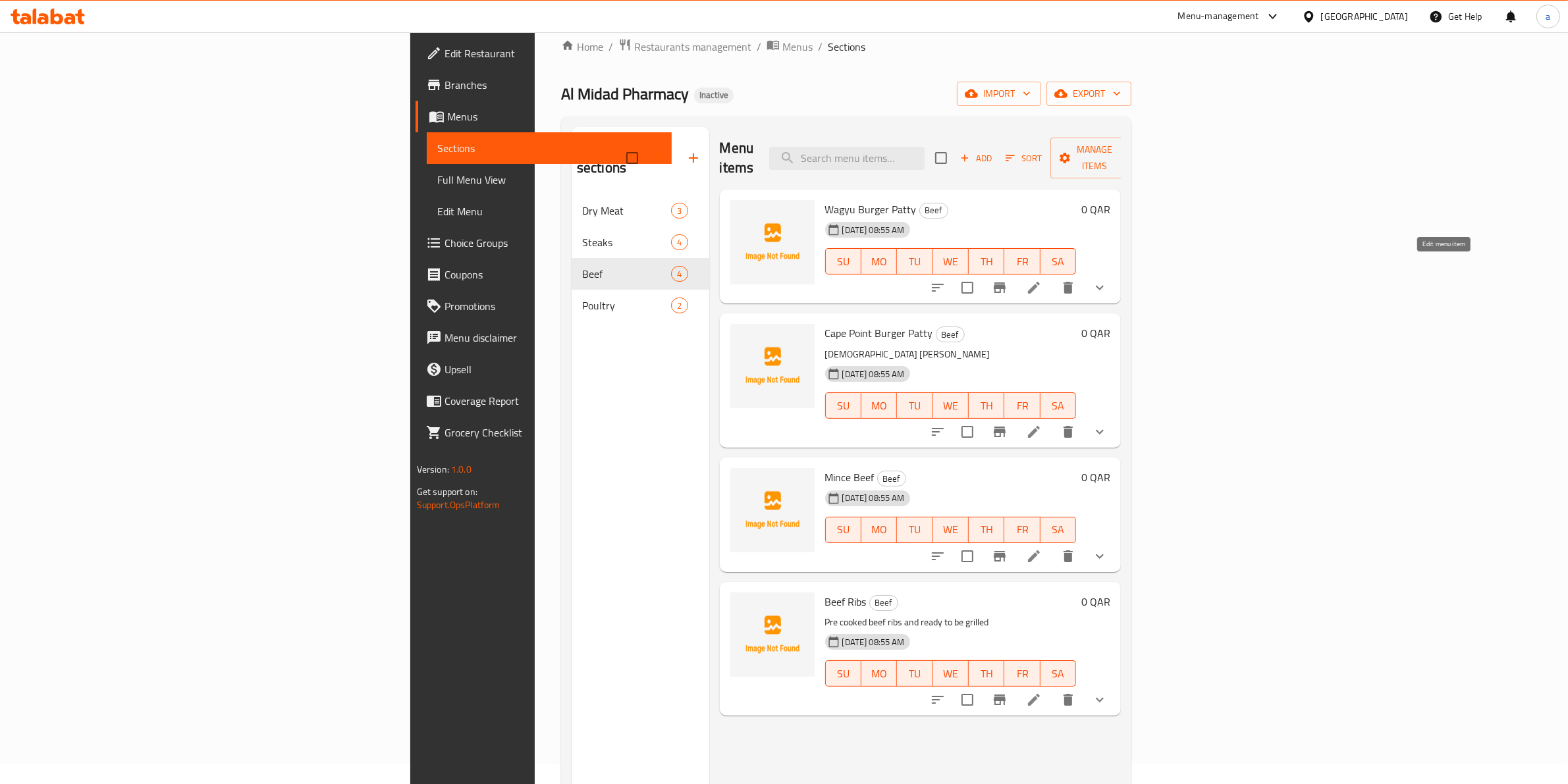
click at [1040, 282] on icon at bounding box center [1034, 287] width 12 height 12
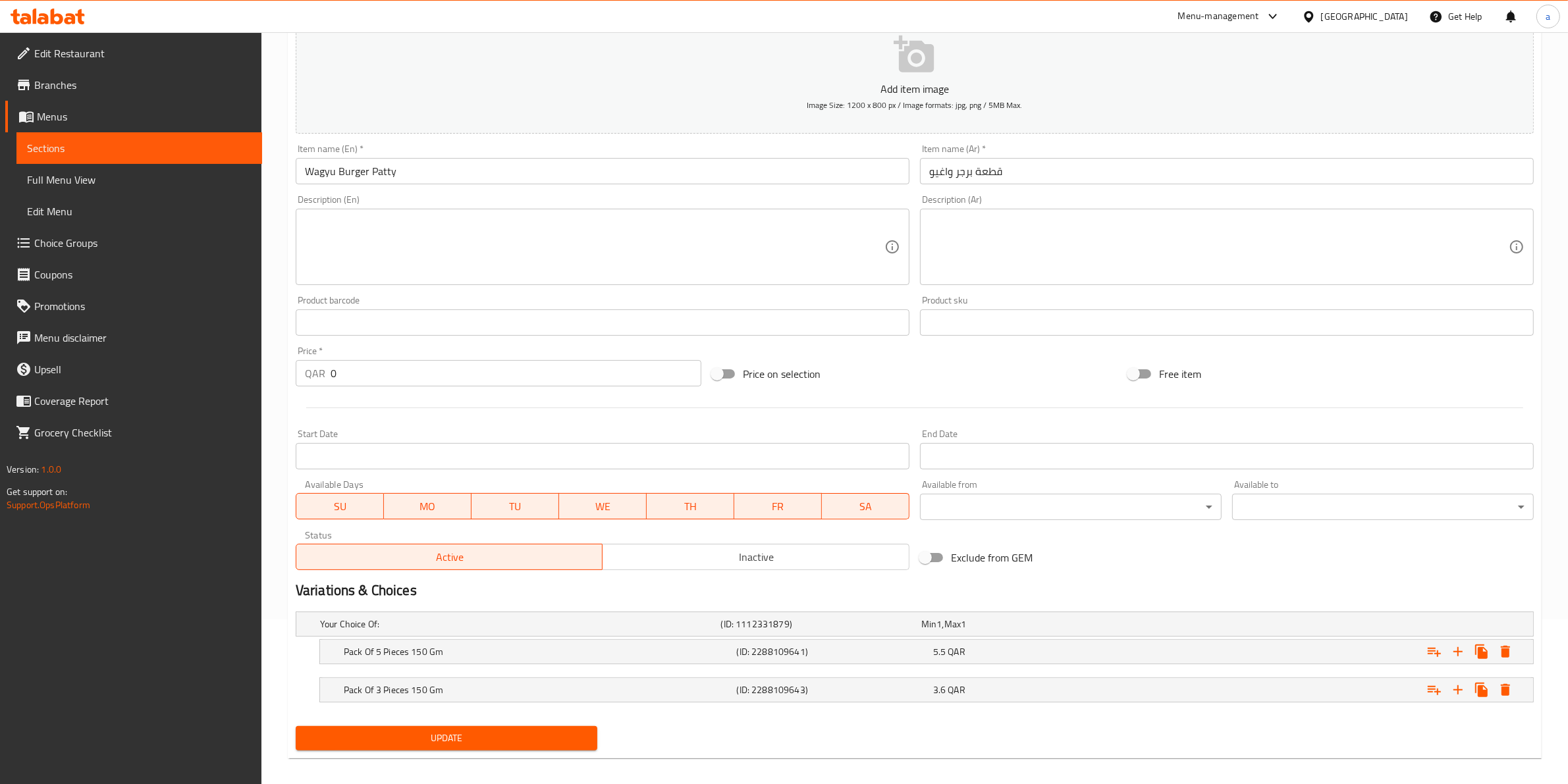
scroll to position [176, 0]
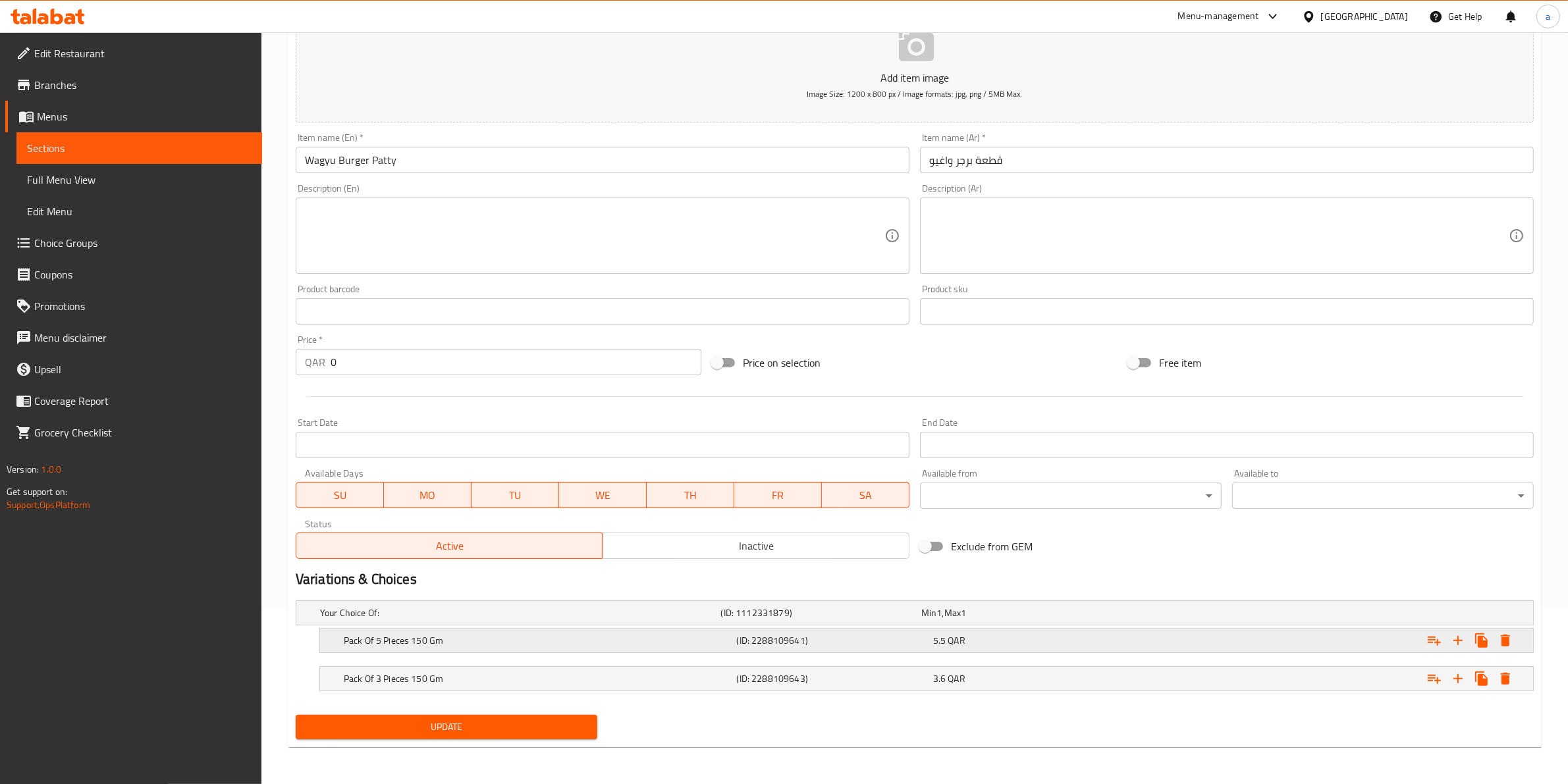
click at [559, 648] on div "Pack Of 5 Pieces 150 Gm" at bounding box center [538, 641] width 394 height 18
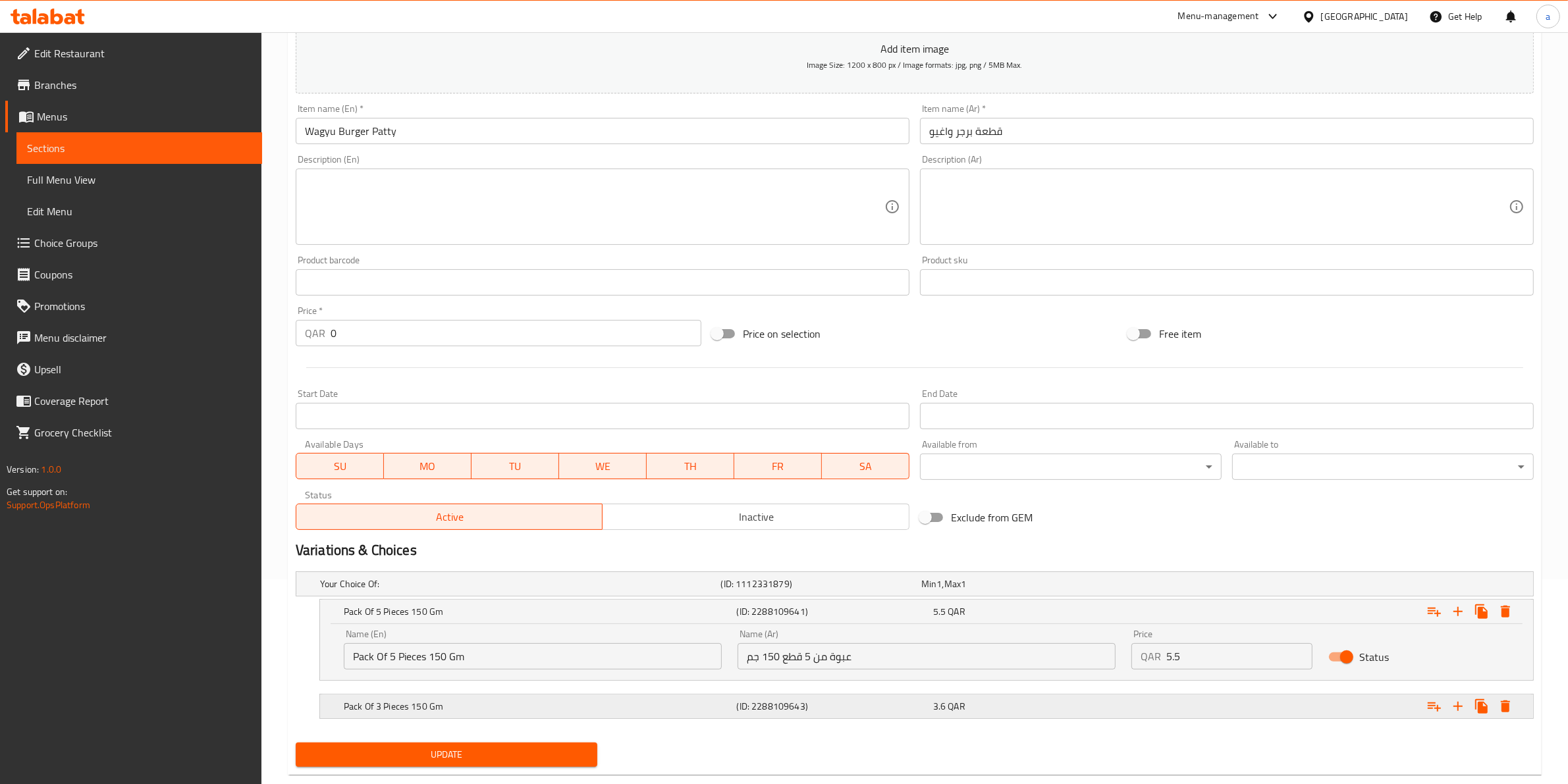
scroll to position [232, 0]
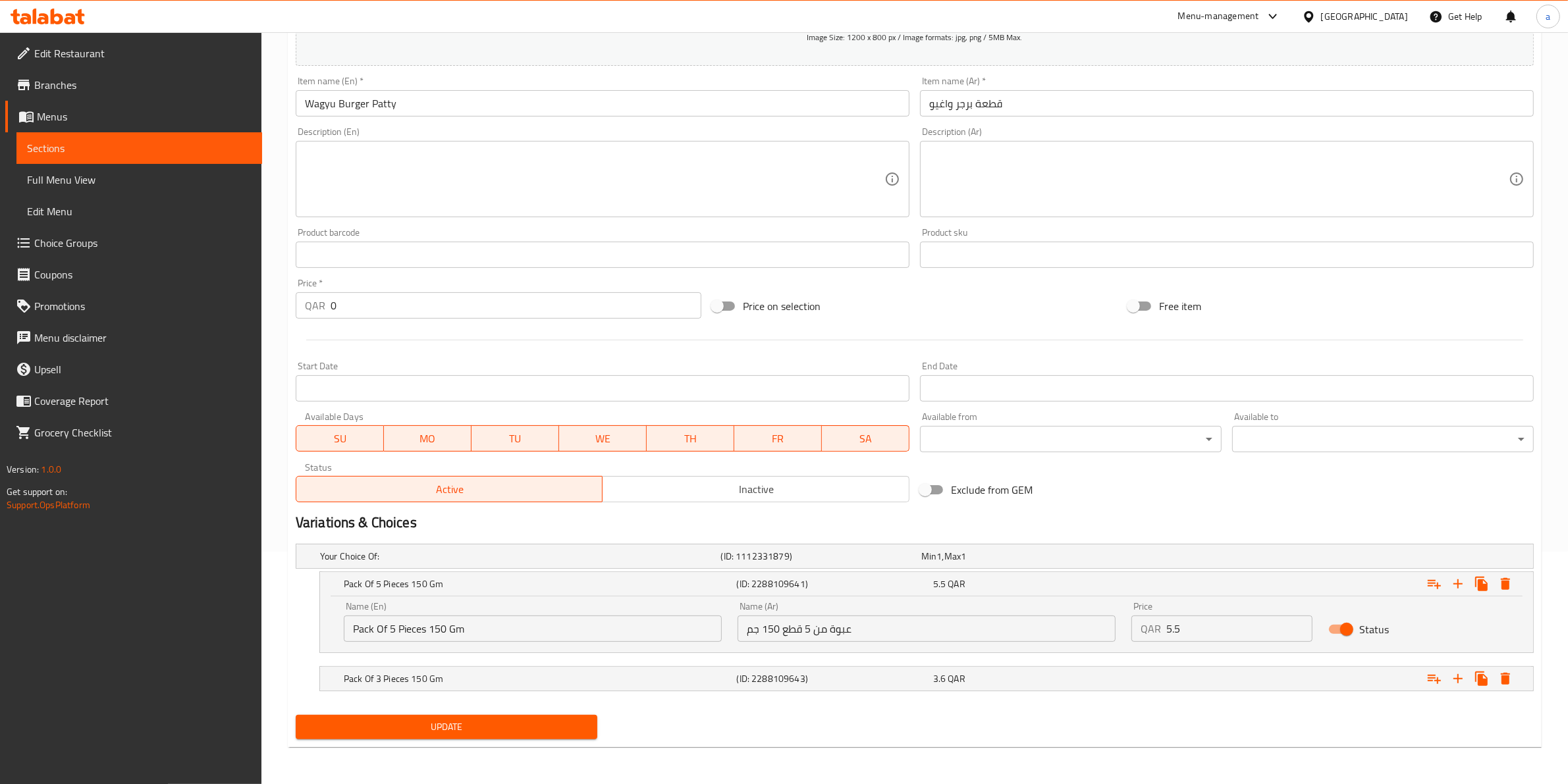
click at [426, 633] on input "Pack Of 5 Pieces 150 Gm" at bounding box center [532, 628] width 378 height 26
type input "Pack Of 5 Pieces, 150 Gm"
click at [779, 630] on input "عبوة من 5 قطع 150 جم" at bounding box center [926, 628] width 378 height 26
click at [785, 632] on input "عبوة من 5 قطع 150 جم" at bounding box center [926, 628] width 378 height 26
click at [782, 629] on input "عبوة من 5 قطع 150 جم" at bounding box center [926, 628] width 378 height 26
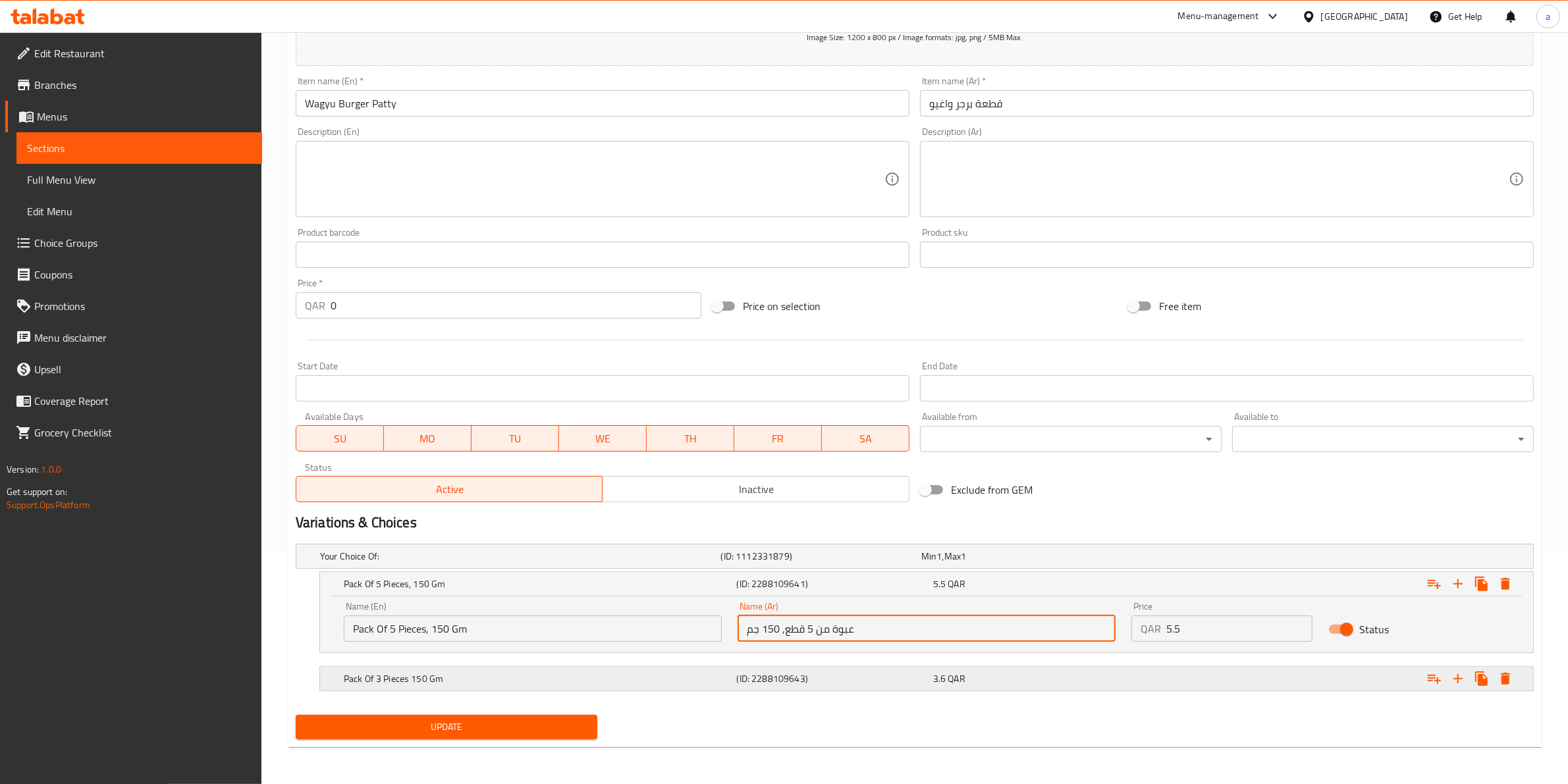
type input "عبوة من 5 قطع, 150 جم"
click at [763, 682] on h5 "(ID: 2288109643)" at bounding box center [833, 679] width 191 height 14
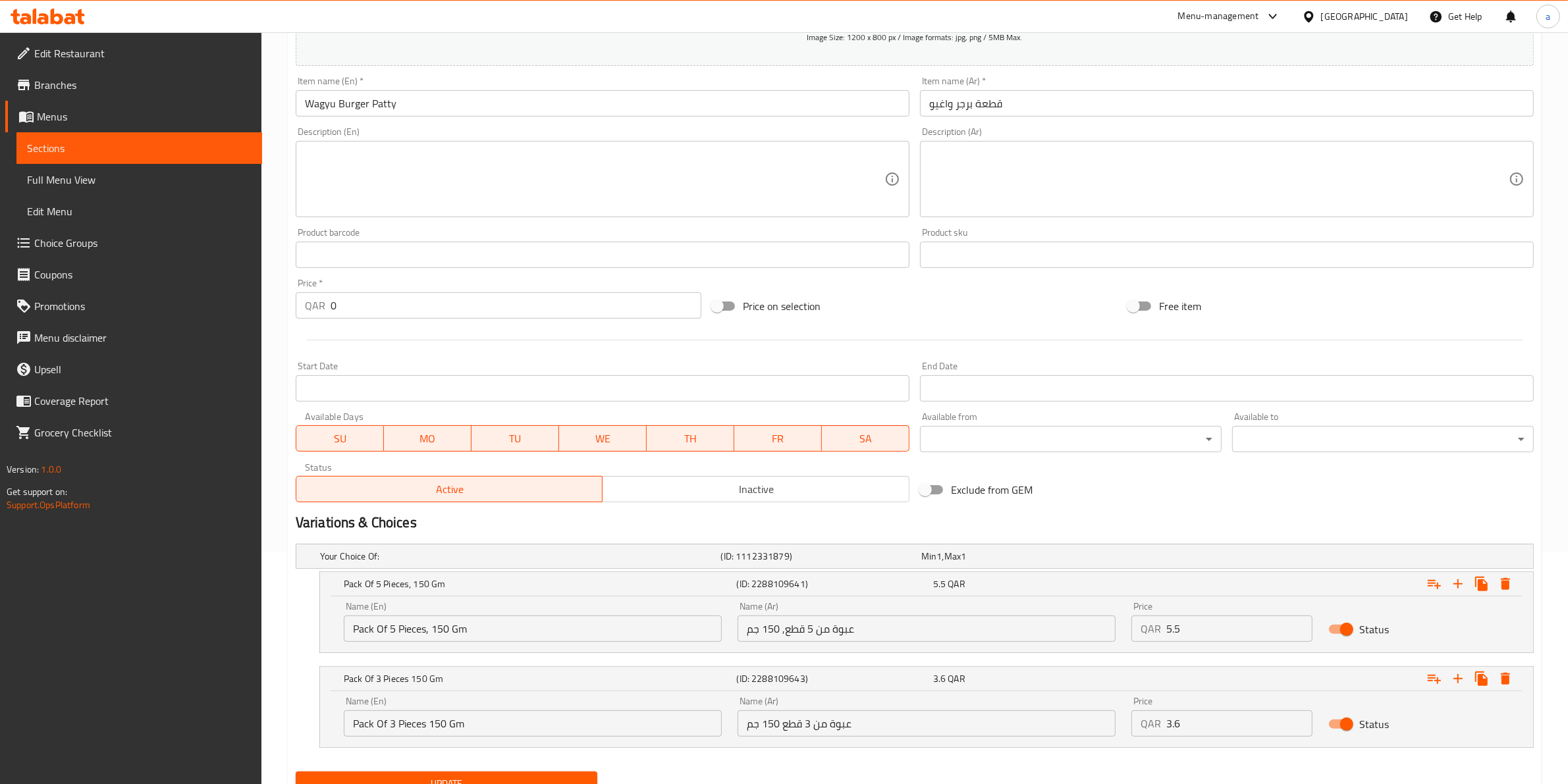
scroll to position [288, 0]
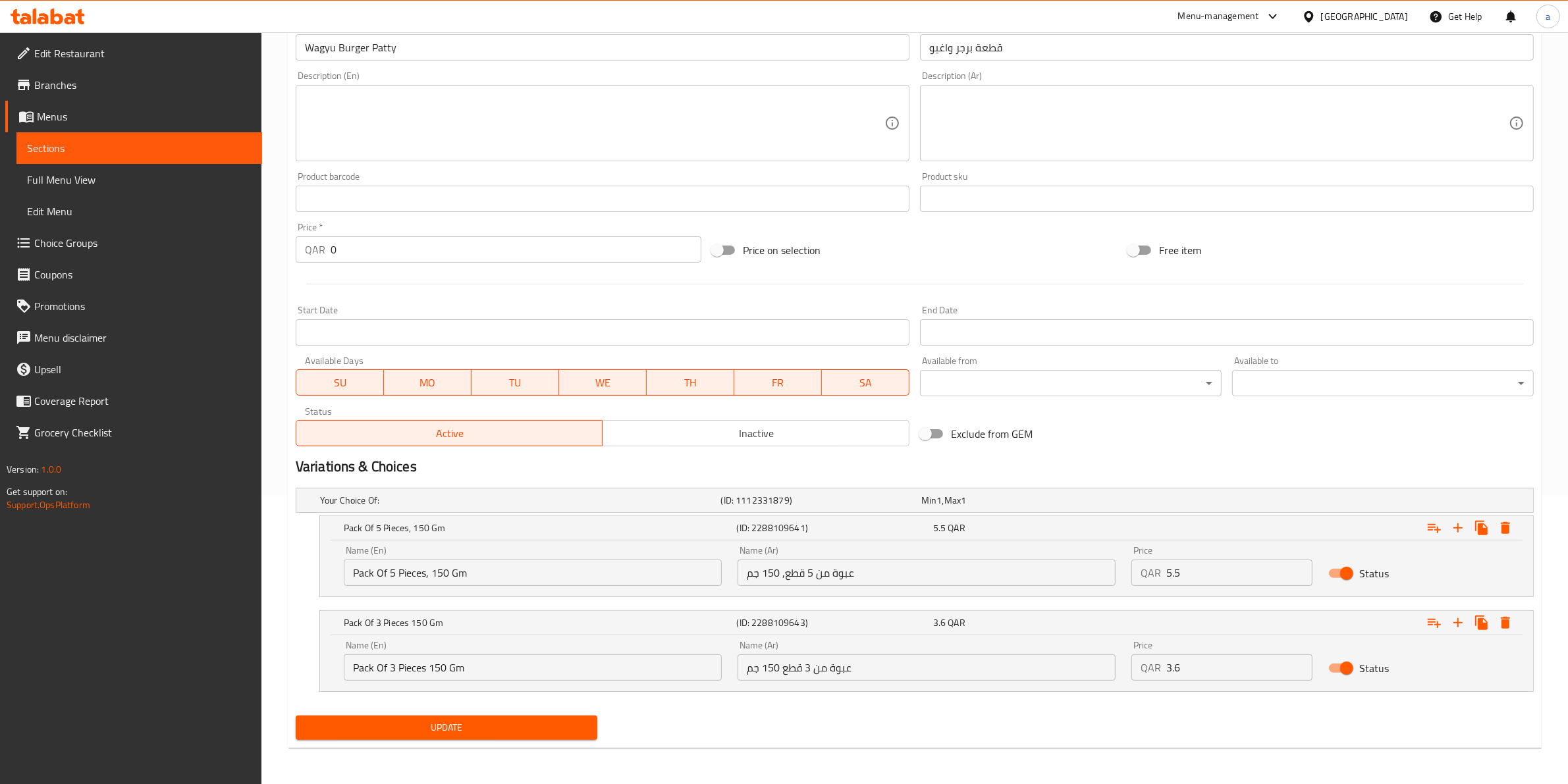
click at [781, 673] on input "عبوة من 3 قطع 150 جم" at bounding box center [926, 667] width 378 height 26
type input "عبوة من 3 قطع, 150 جم"
click at [430, 672] on input "Pack Of 3 Pieces 150 Gm" at bounding box center [532, 667] width 378 height 26
type input "Pack Of 3 Pieces, 150 Gm"
click at [482, 716] on button "Update" at bounding box center [446, 728] width 302 height 24
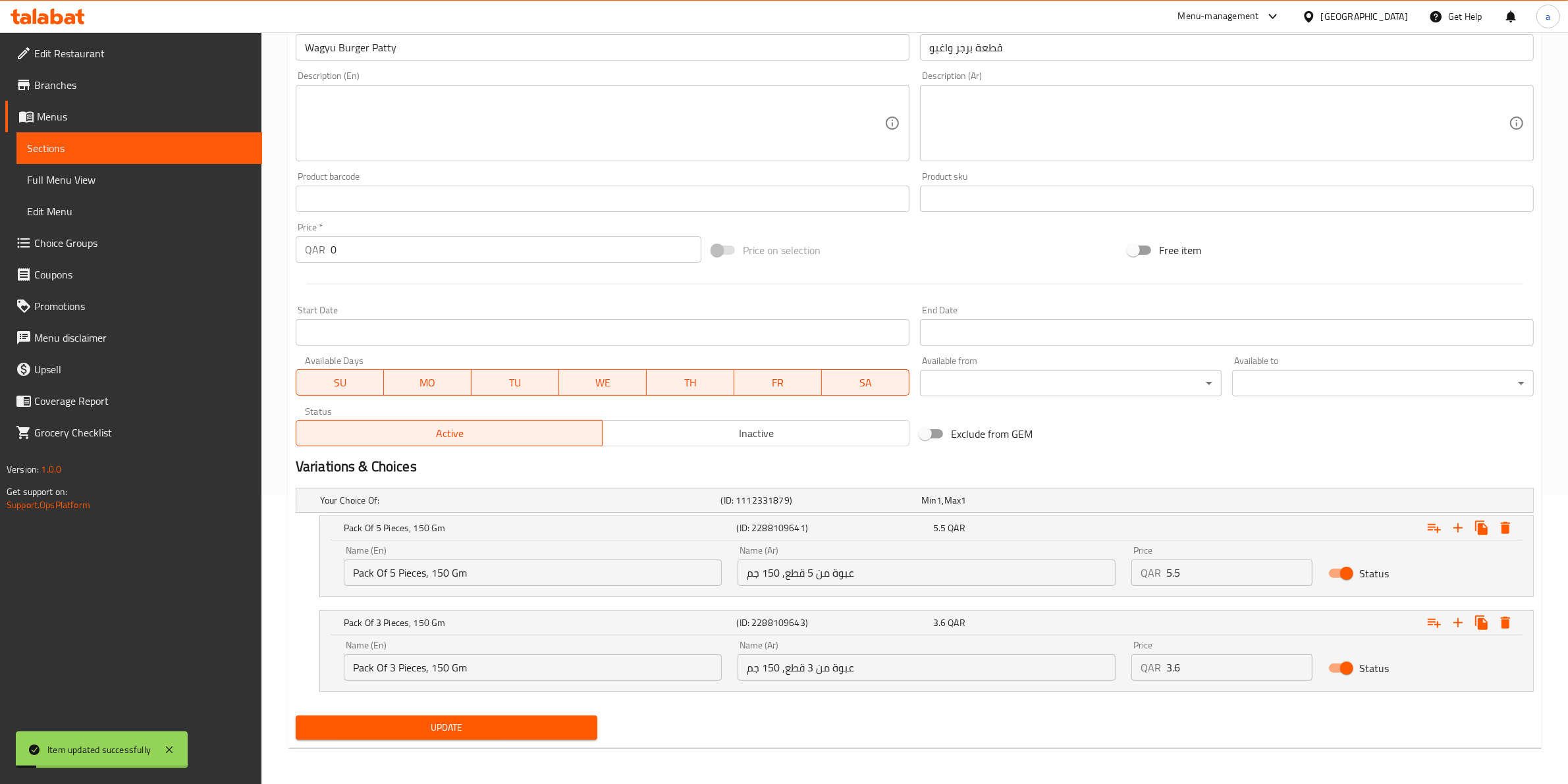
scroll to position [0, 0]
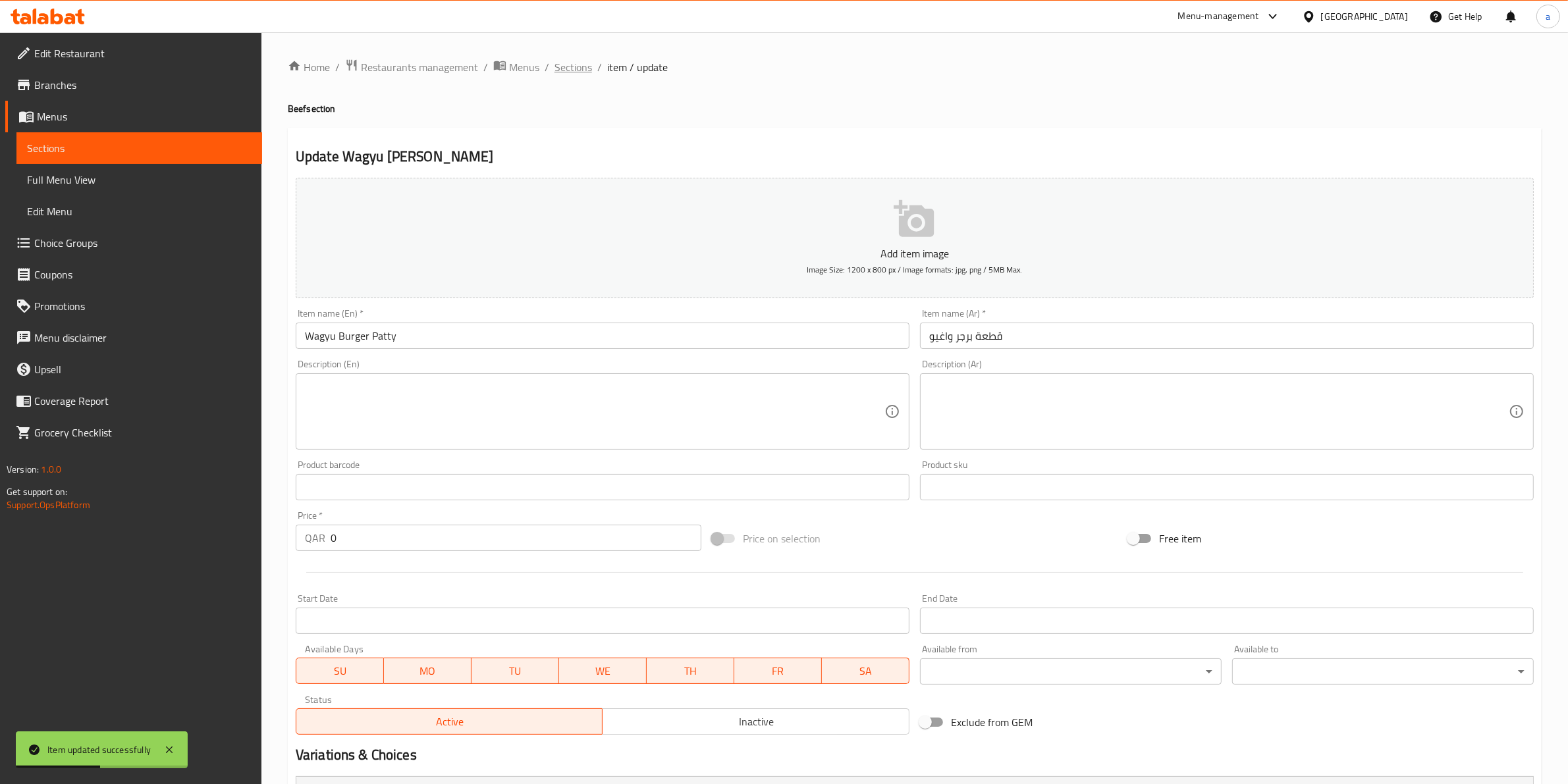
click at [574, 73] on span "Sections" at bounding box center [573, 66] width 37 height 15
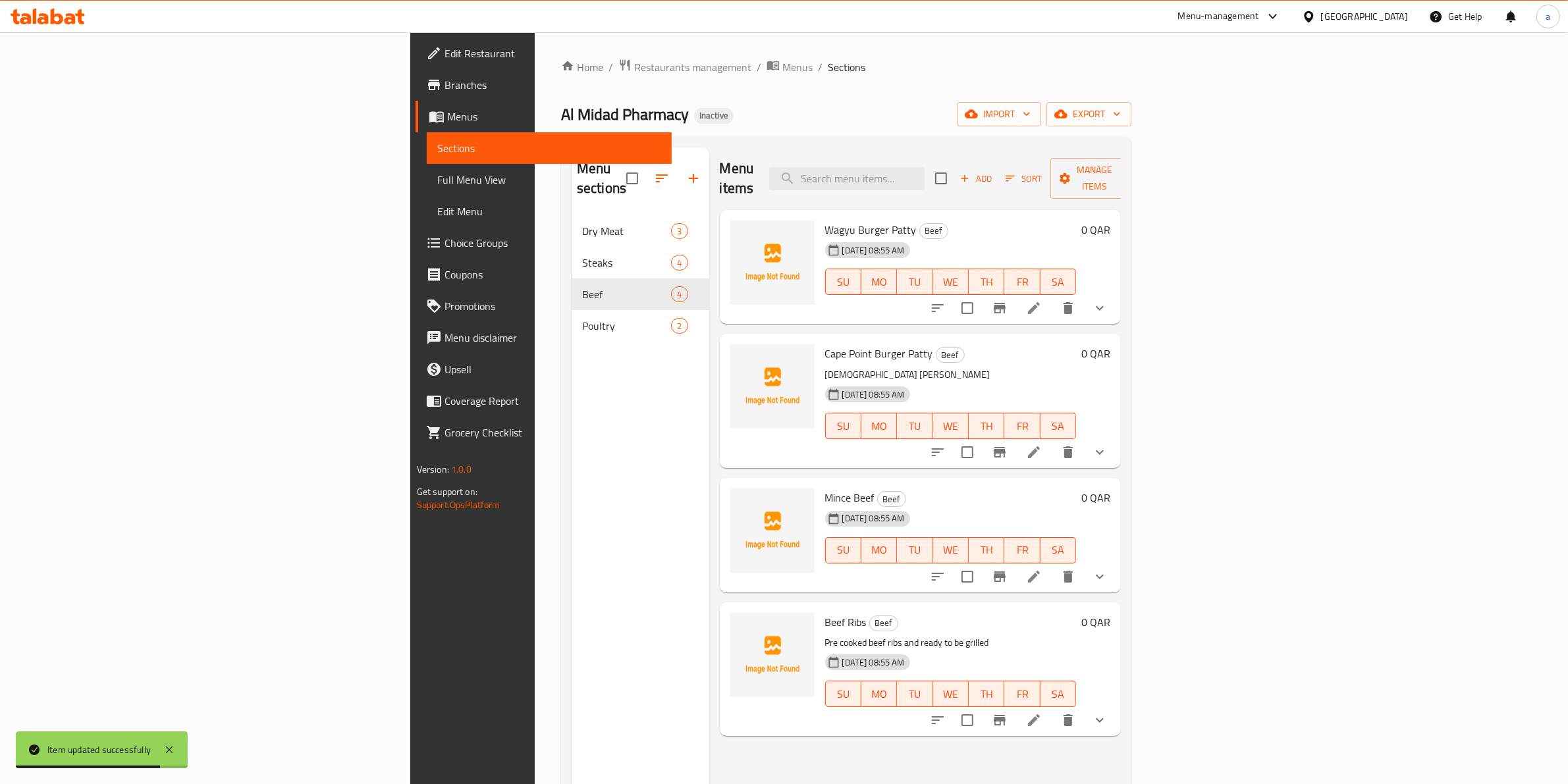
click at [1042, 444] on icon at bounding box center [1034, 451] width 15 height 15
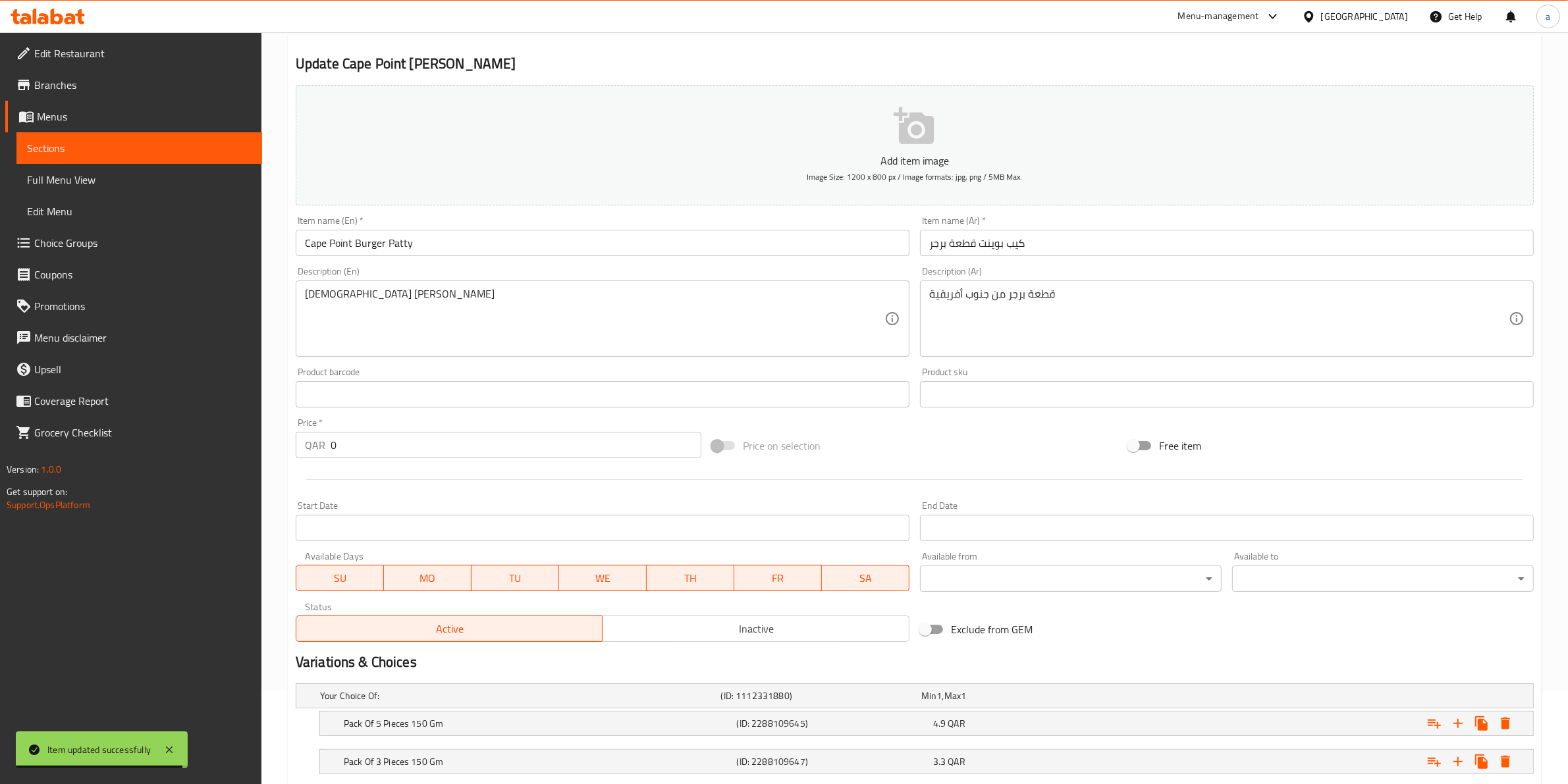
scroll to position [176, 0]
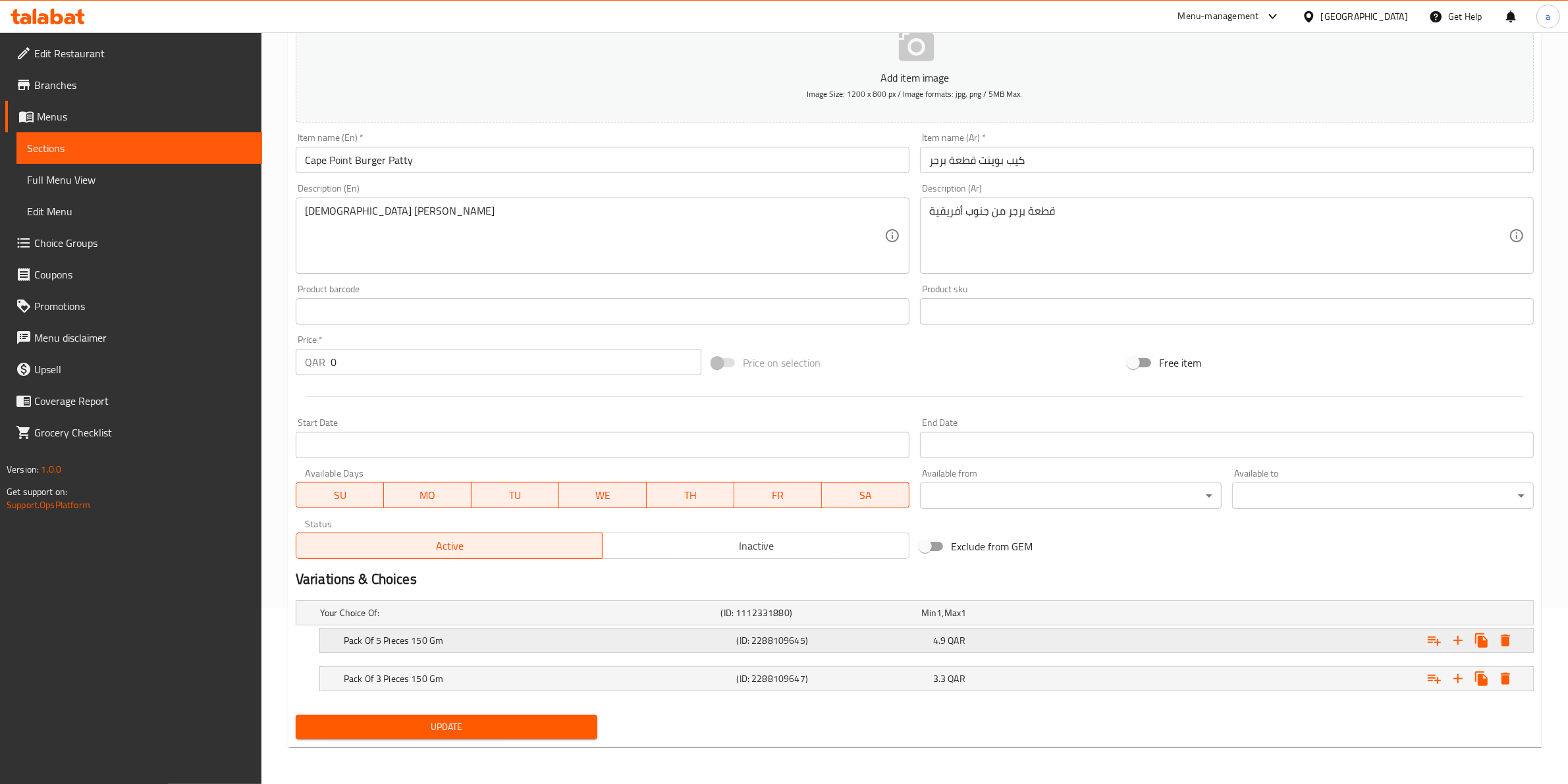
click at [416, 642] on h5 "Pack Of 5 Pieces 150 Gm" at bounding box center [538, 640] width 388 height 14
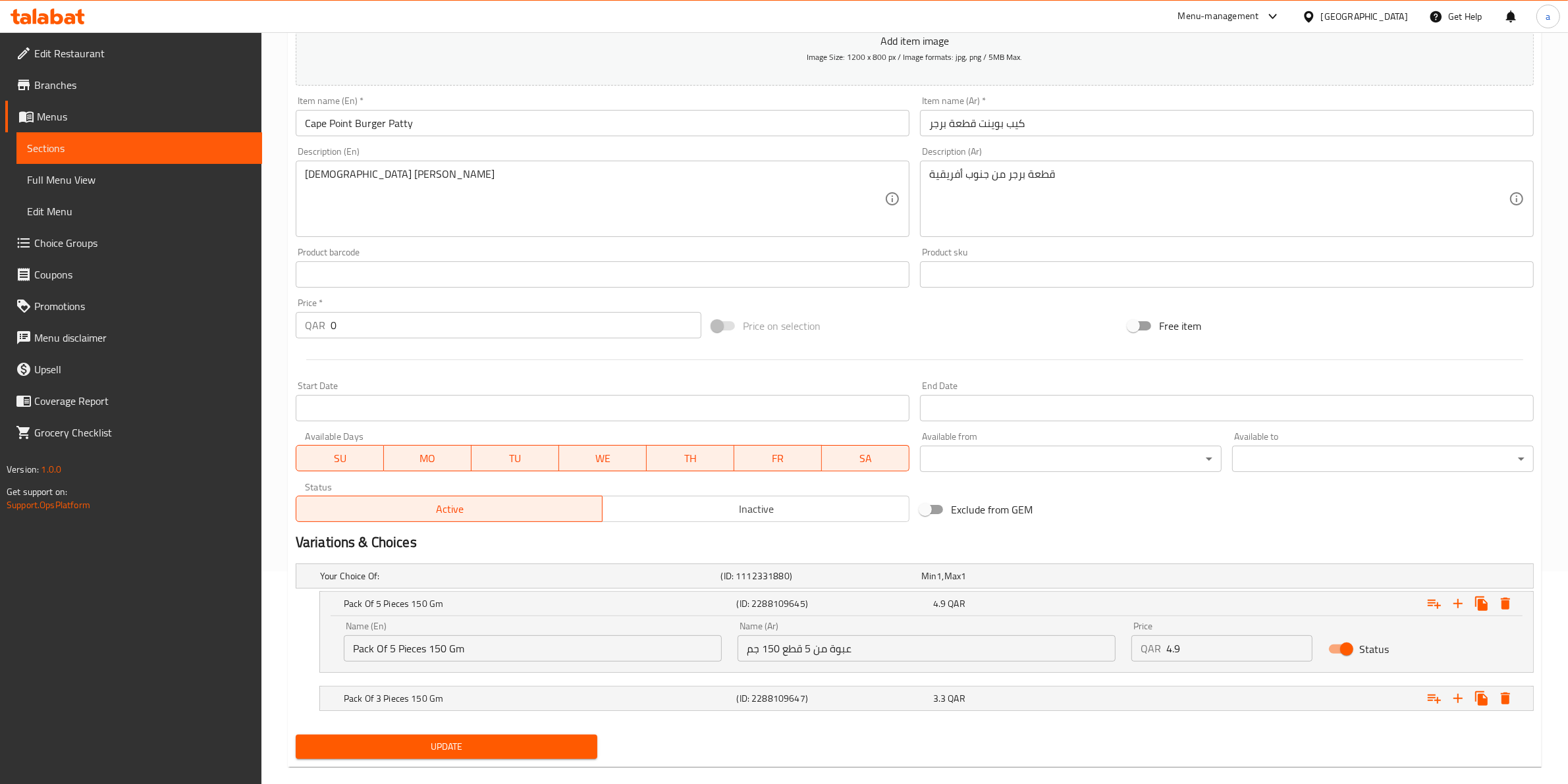
scroll to position [232, 0]
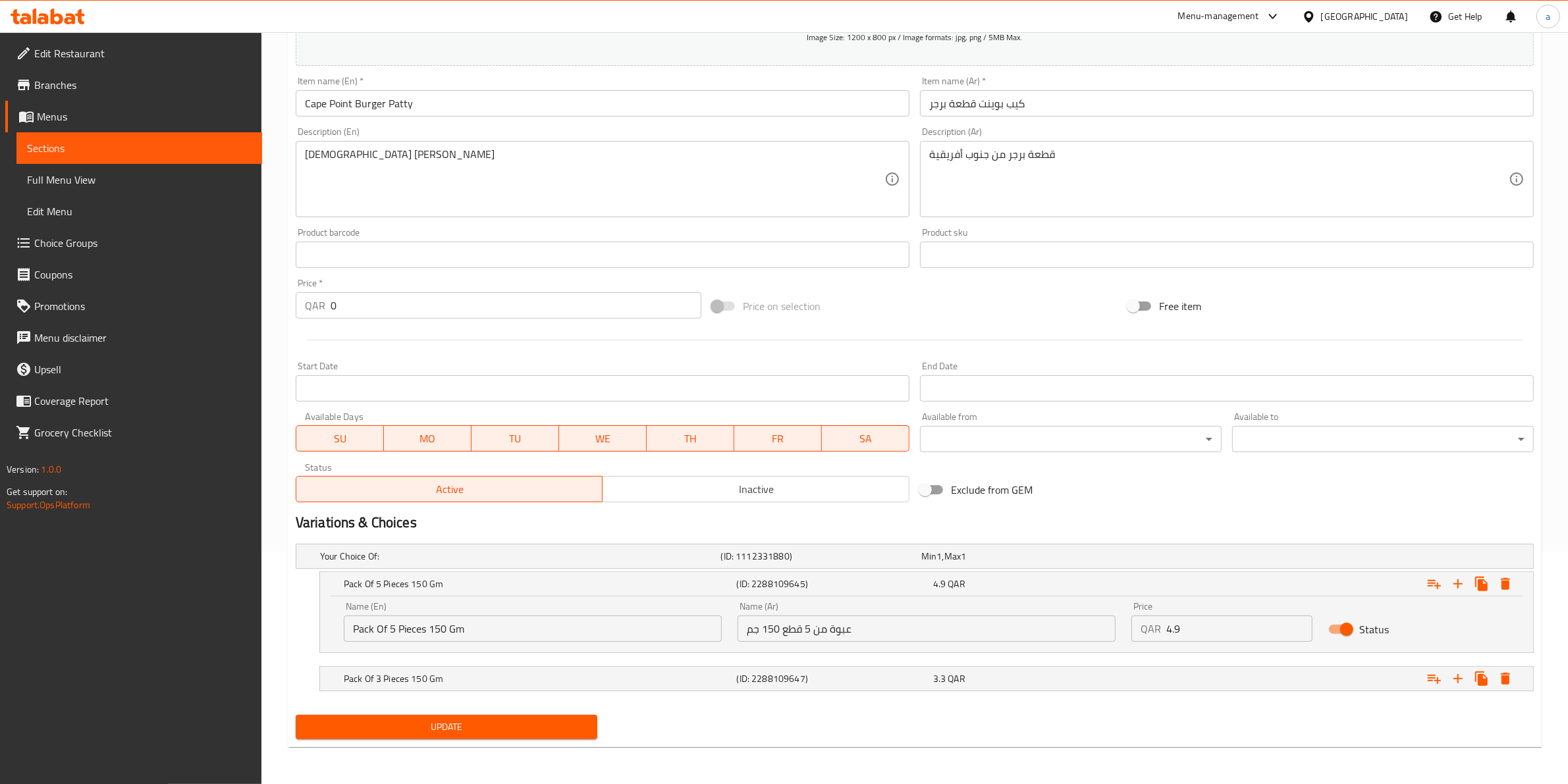
click at [426, 632] on input "Pack Of 5 Pieces 150 Gm" at bounding box center [532, 628] width 378 height 26
type input "Pack Of 5 Pieces, 150 Gm"
click at [455, 673] on h5 "Pack Of 3 Pieces 150 Gm" at bounding box center [538, 679] width 388 height 14
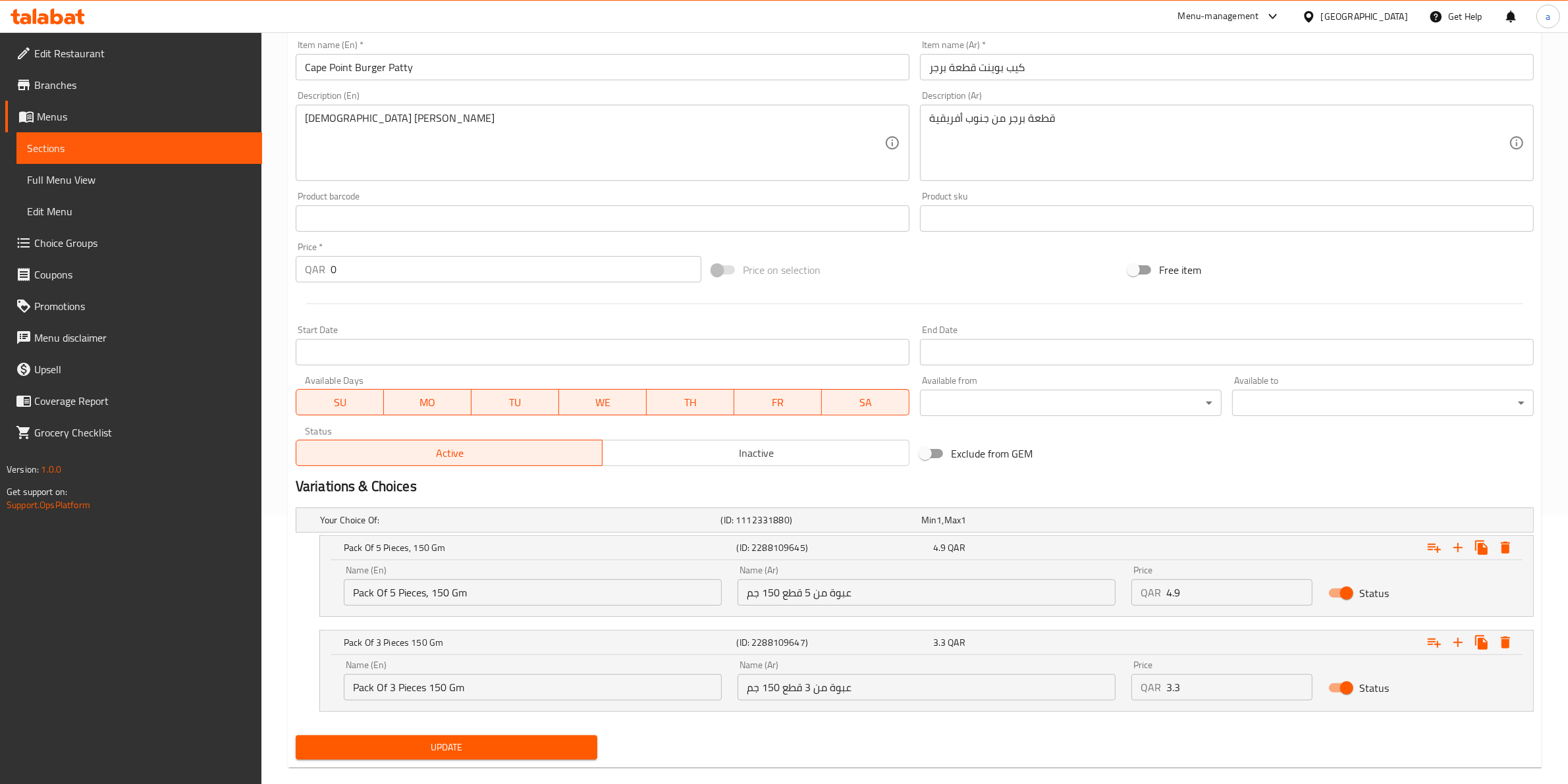
scroll to position [288, 0]
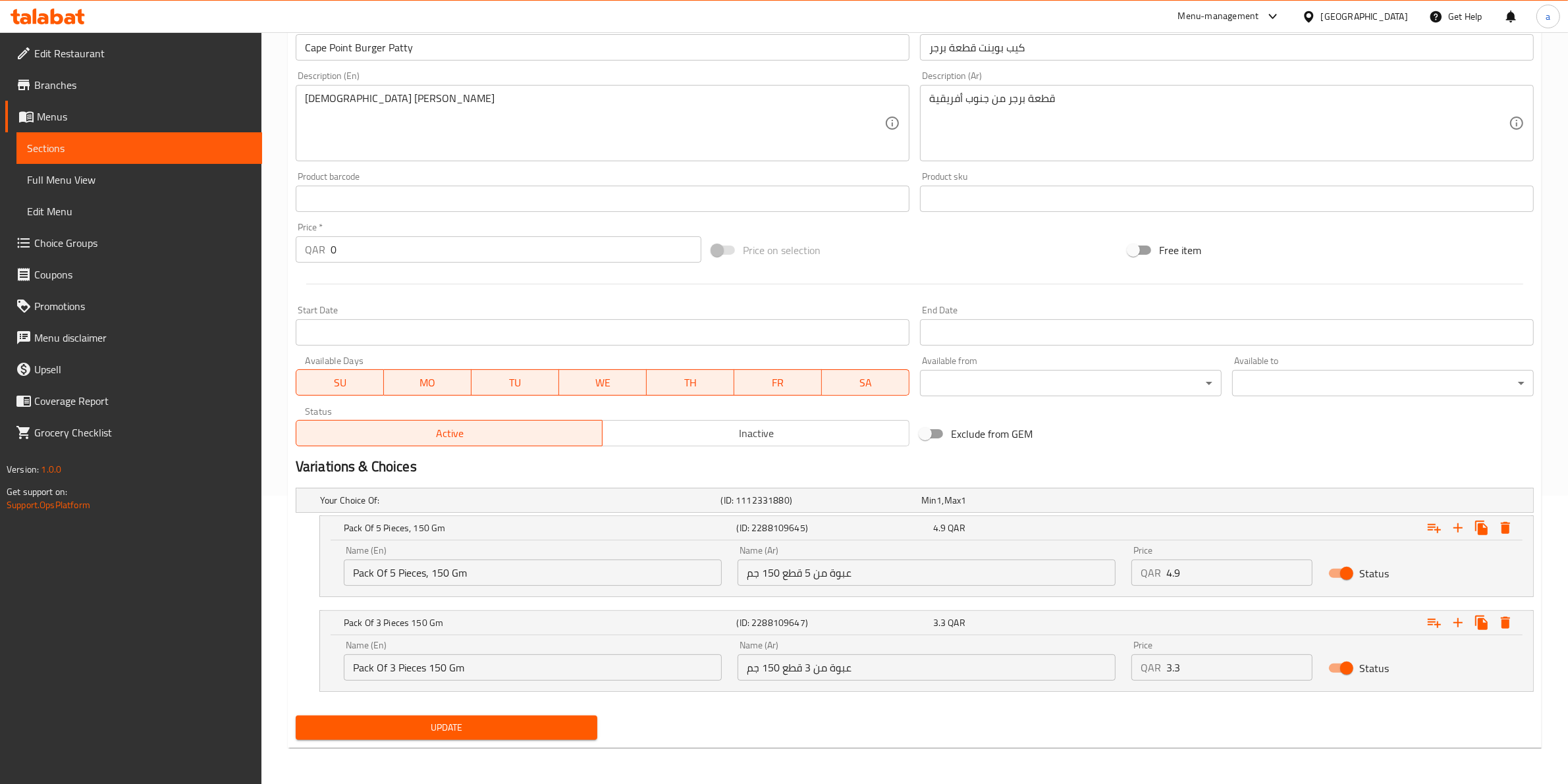
click at [426, 673] on input "Pack Of 3 Pieces 150 Gm" at bounding box center [532, 667] width 378 height 26
type input "Pack Of 3 Pieces, 150 Gm"
click at [783, 574] on input "عبوة من 5 قطع 150 جم" at bounding box center [926, 572] width 378 height 26
type input "عبوة من 5 قطع, 150 جم"
click at [781, 670] on input "عبوة من 3 قطع 150 جم" at bounding box center [926, 667] width 378 height 26
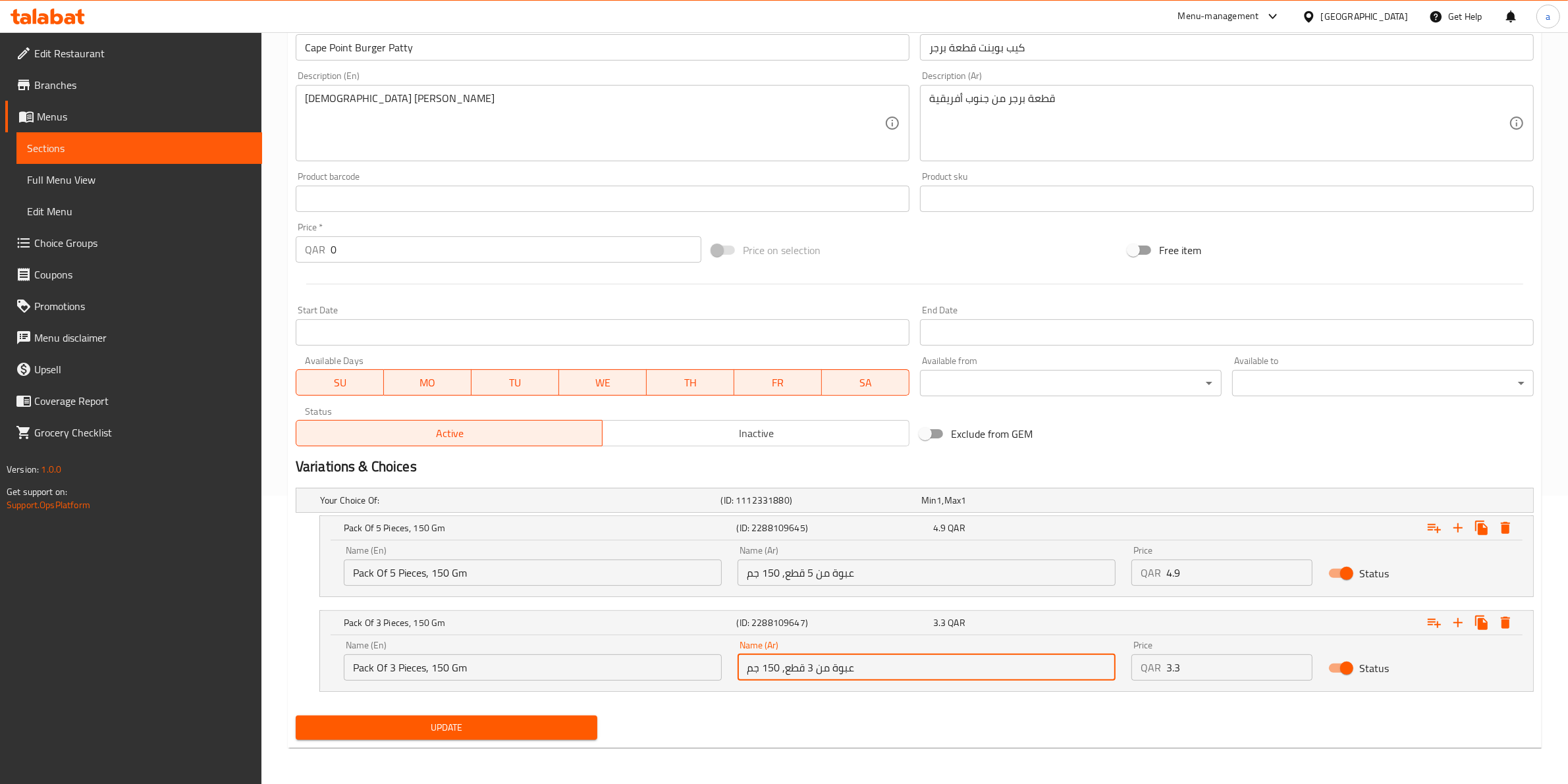
type input "عبوة من 3 قطع, 150 جم"
click at [552, 722] on span "Update" at bounding box center [446, 728] width 280 height 16
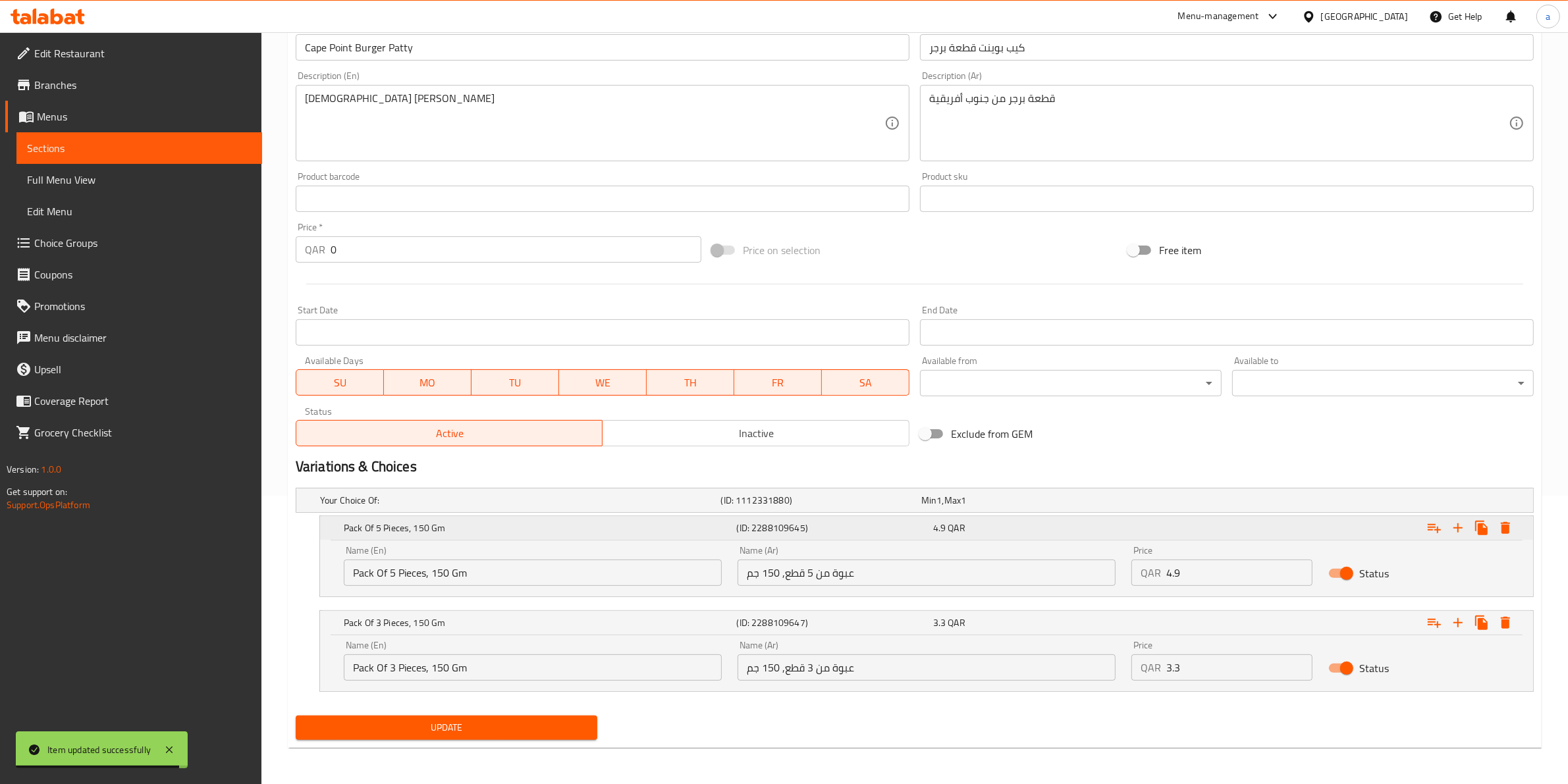
scroll to position [0, 0]
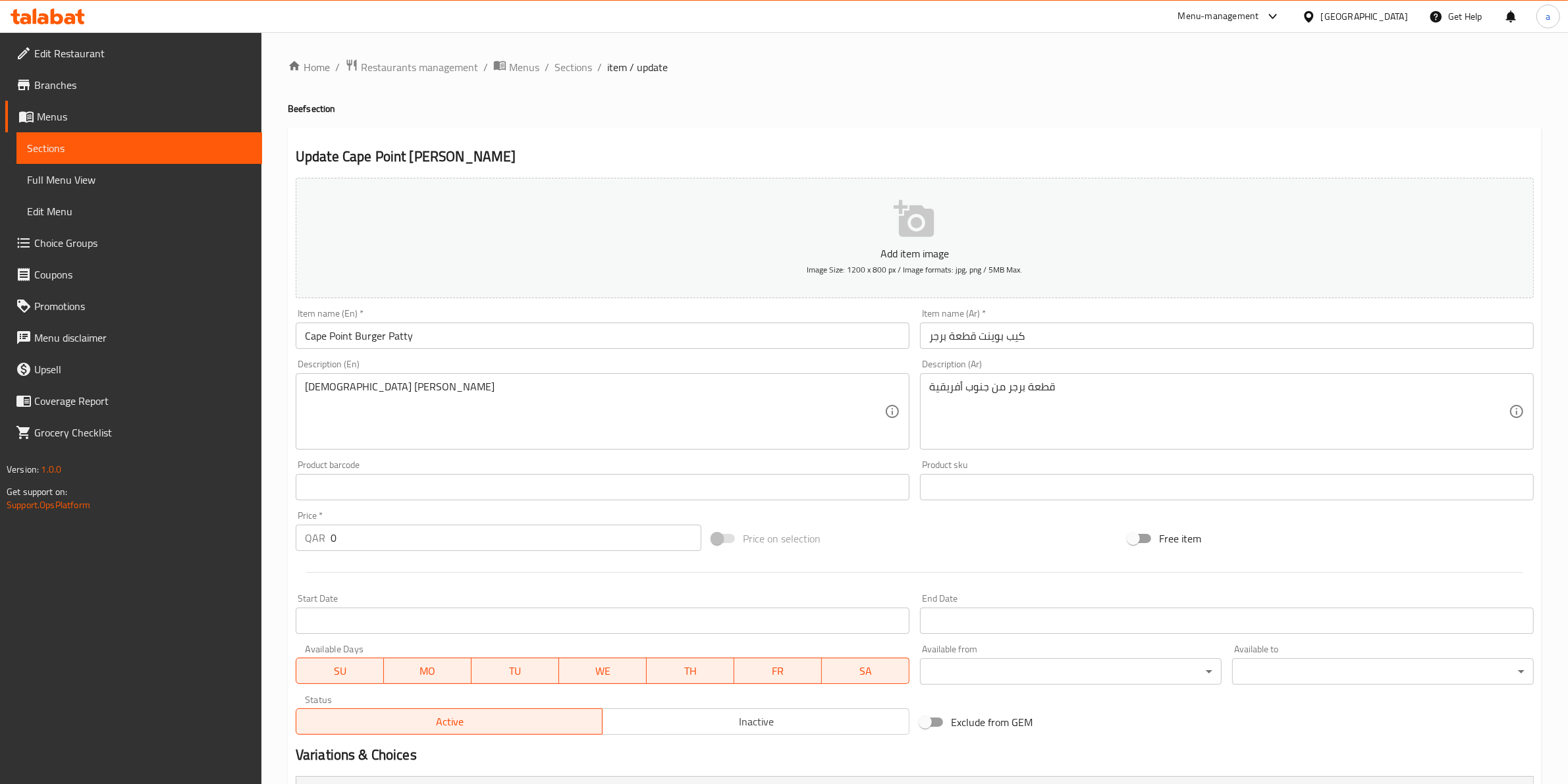
click at [95, 183] on span "Full Menu View" at bounding box center [140, 179] width 225 height 15
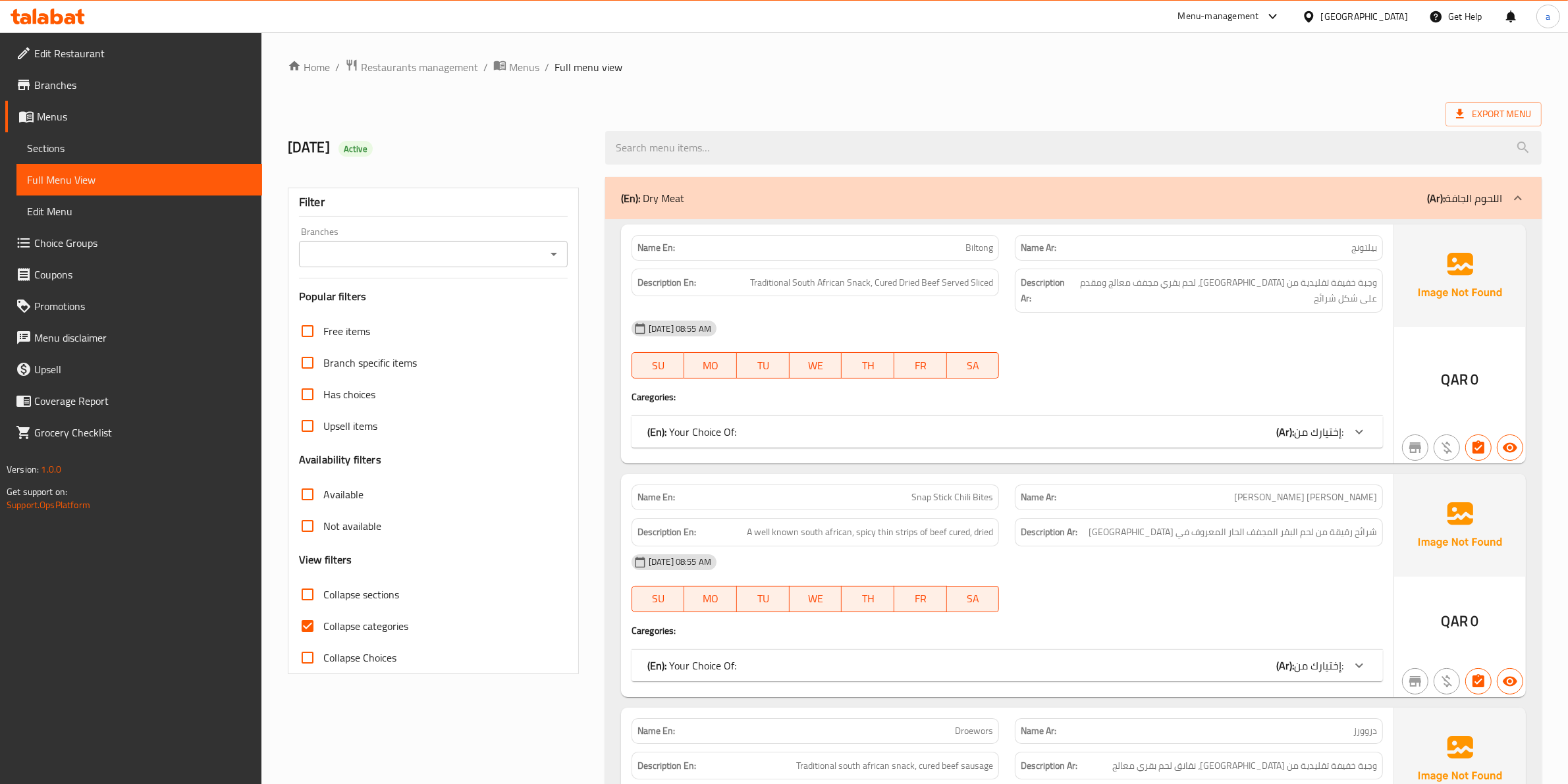
click at [379, 622] on span "Collapse categories" at bounding box center [366, 625] width 85 height 15
click at [324, 622] on input "Collapse categories" at bounding box center [307, 625] width 32 height 32
checkbox input "false"
click at [1260, 21] on div "Menu-management" at bounding box center [1218, 15] width 81 height 15
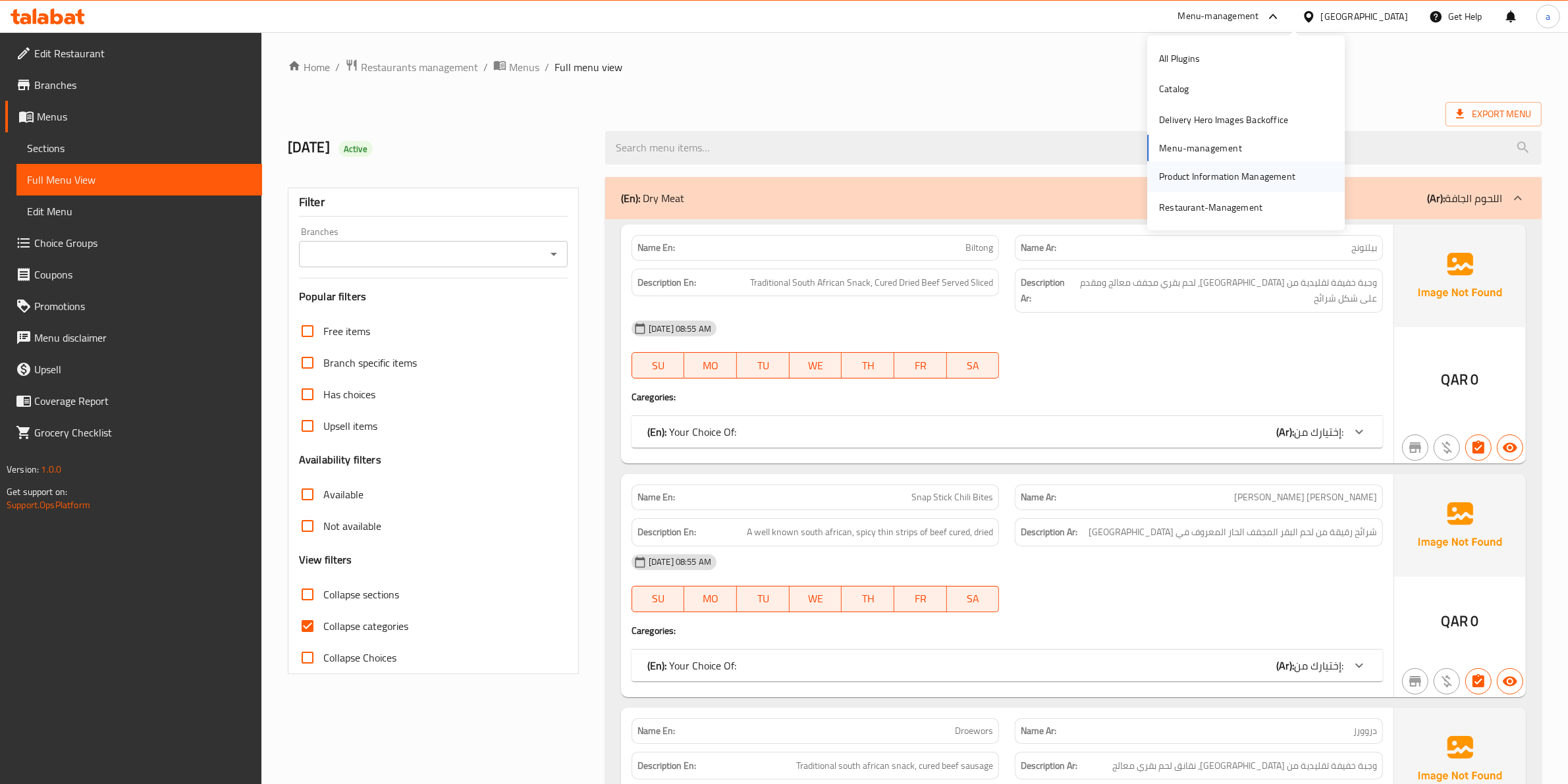
click at [1236, 183] on div "Product Information Management" at bounding box center [1227, 177] width 136 height 15
